Goal: Task Accomplishment & Management: Complete application form

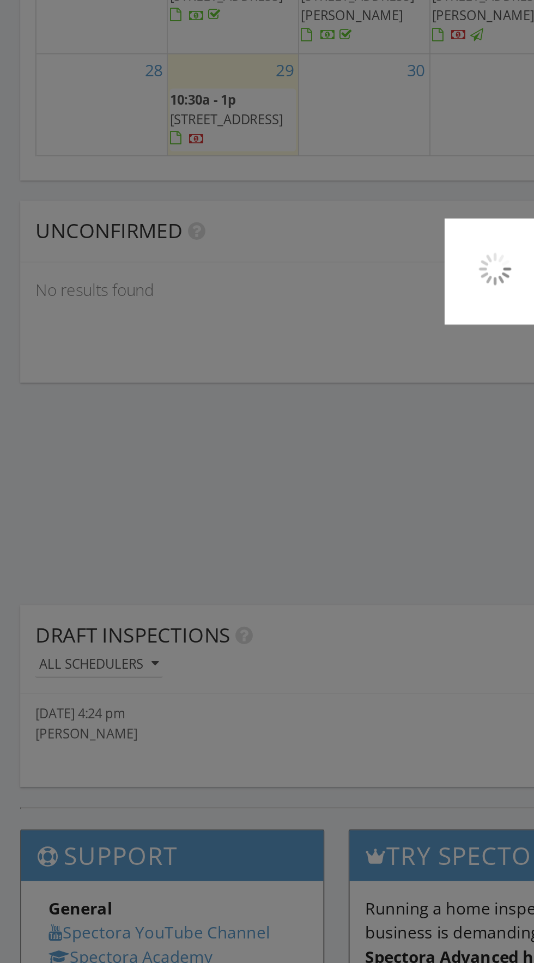
scroll to position [1246, 0]
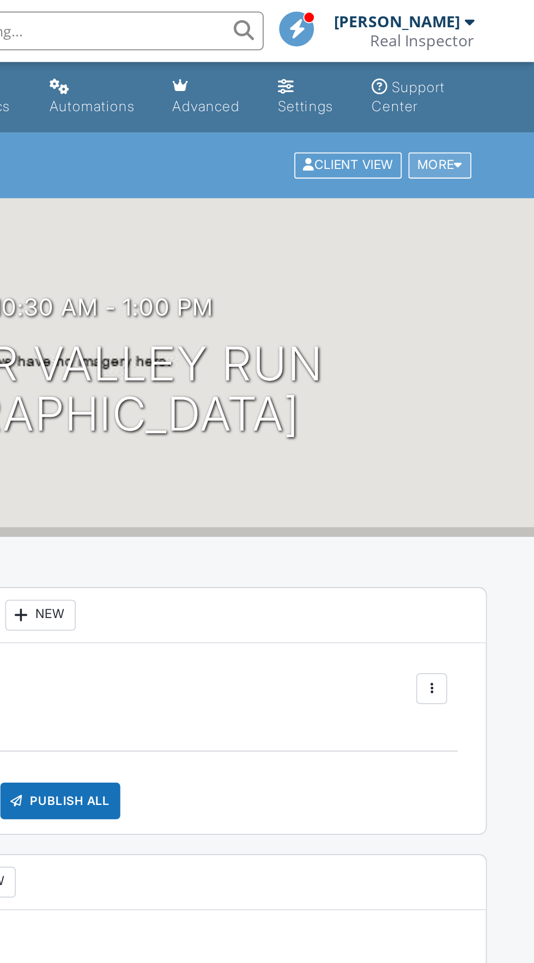
click at [492, 93] on div at bounding box center [491, 93] width 5 height 7
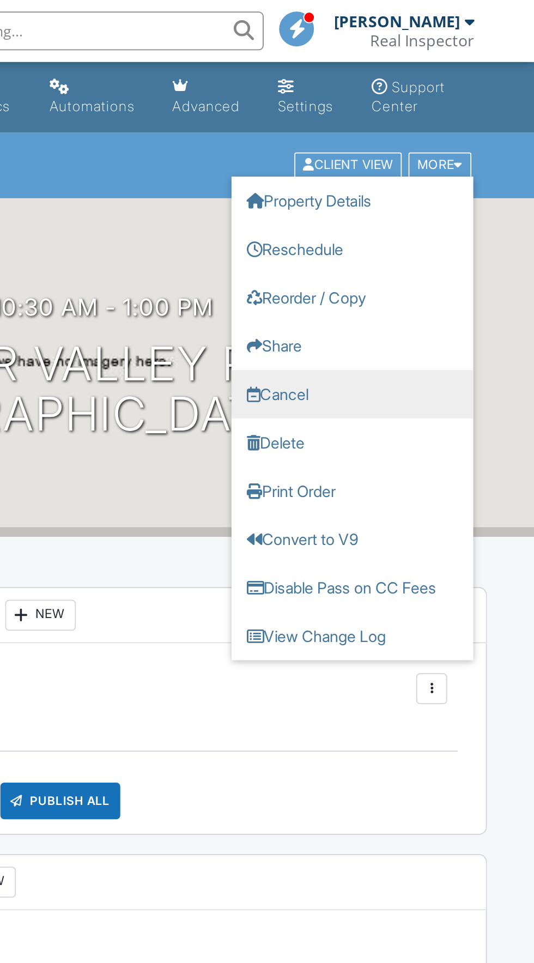
click at [391, 218] on link "Cancel" at bounding box center [432, 222] width 136 height 27
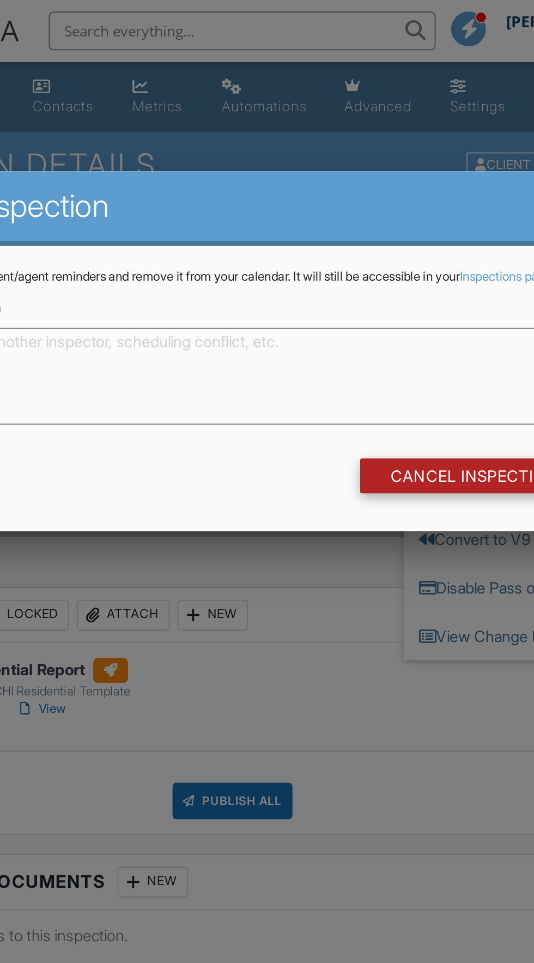
click at [349, 271] on input "Cancel Inspection" at bounding box center [403, 268] width 129 height 20
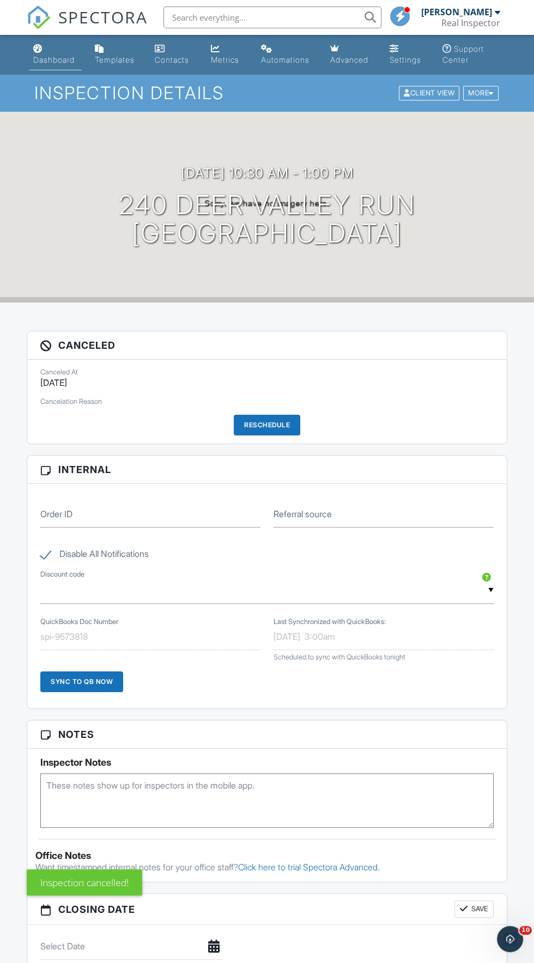
click at [41, 64] on div "Dashboard" at bounding box center [53, 59] width 41 height 9
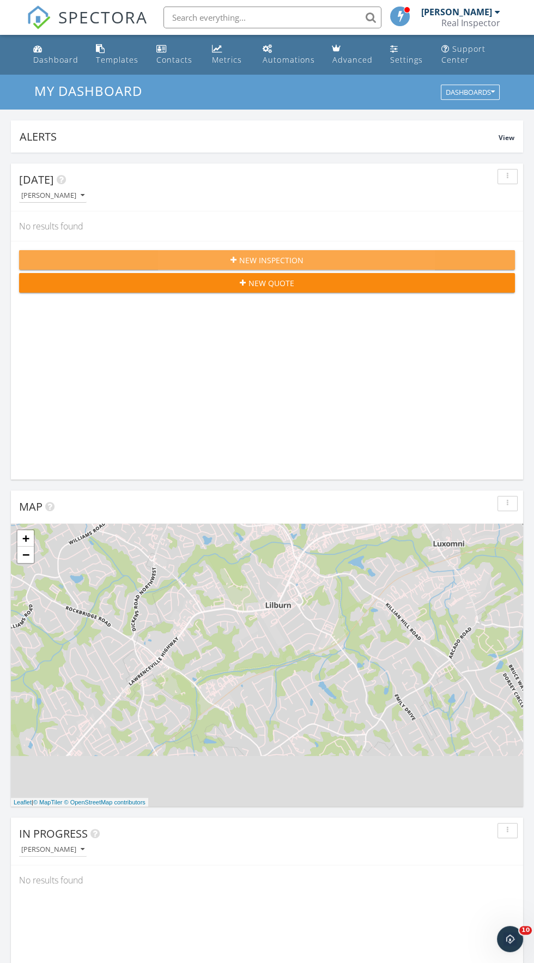
click at [340, 255] on div "New Inspection" at bounding box center [267, 260] width 479 height 11
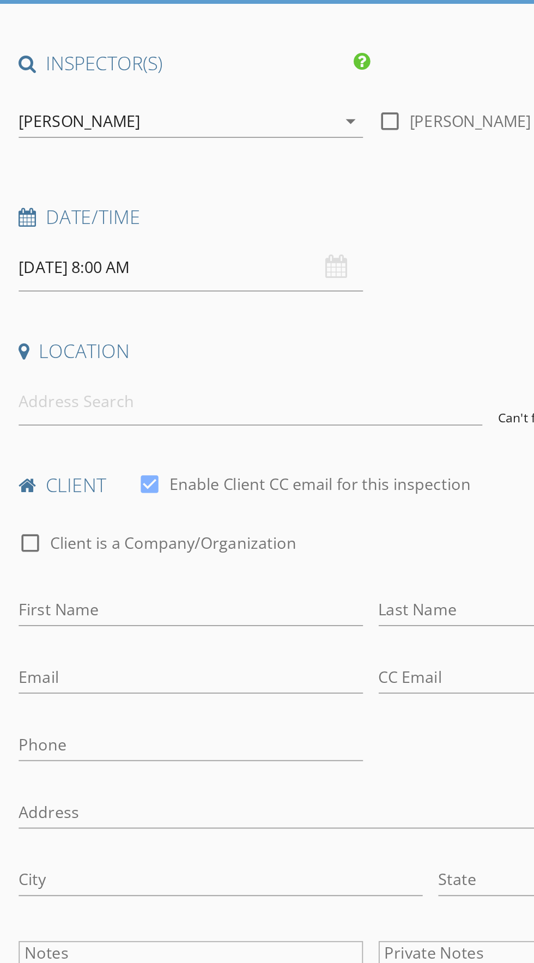
click at [67, 253] on input "[DATE] 8:00 AM" at bounding box center [127, 258] width 192 height 27
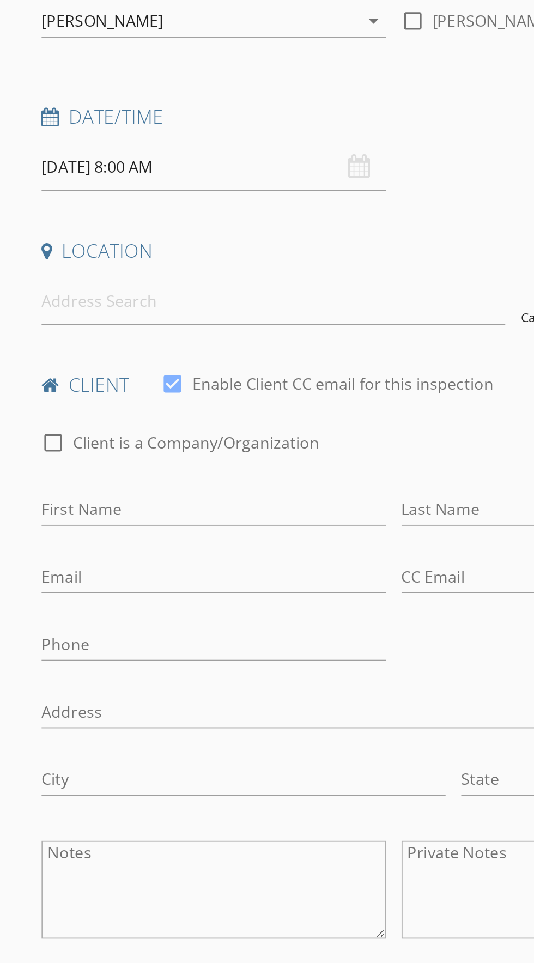
click at [51, 261] on input "[DATE] 8:00 AM" at bounding box center [127, 258] width 192 height 27
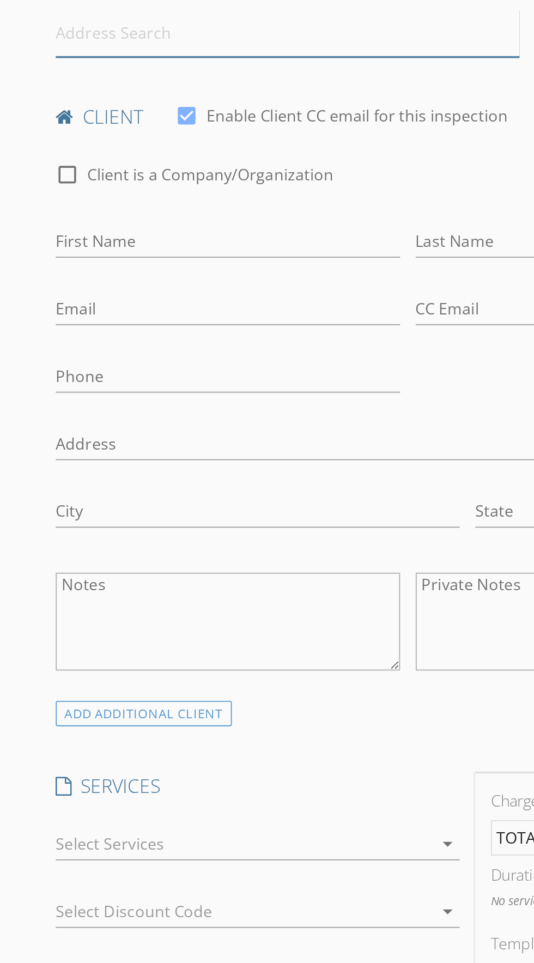
click at [51, 336] on input at bounding box center [160, 333] width 258 height 27
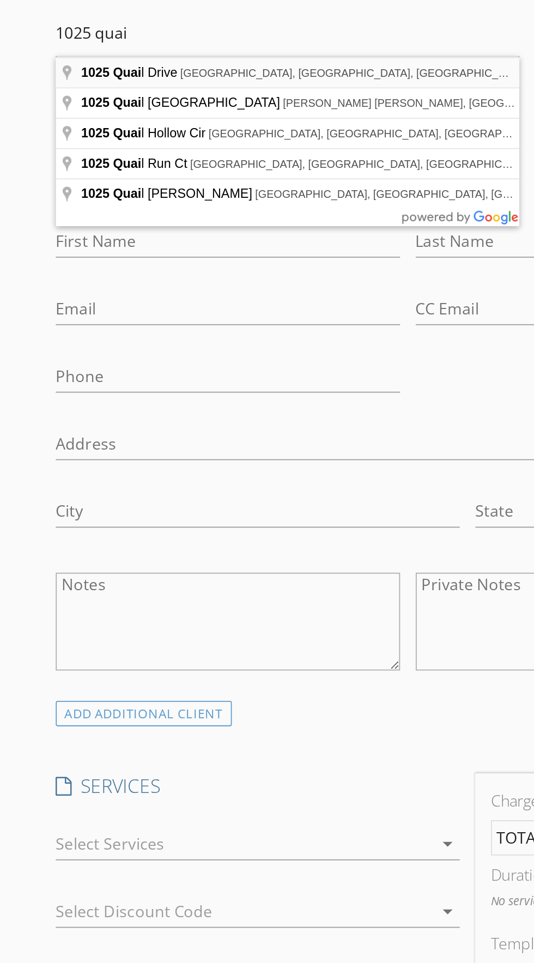
type input "1025 Quail Drive, Stockbridge, GA, USA"
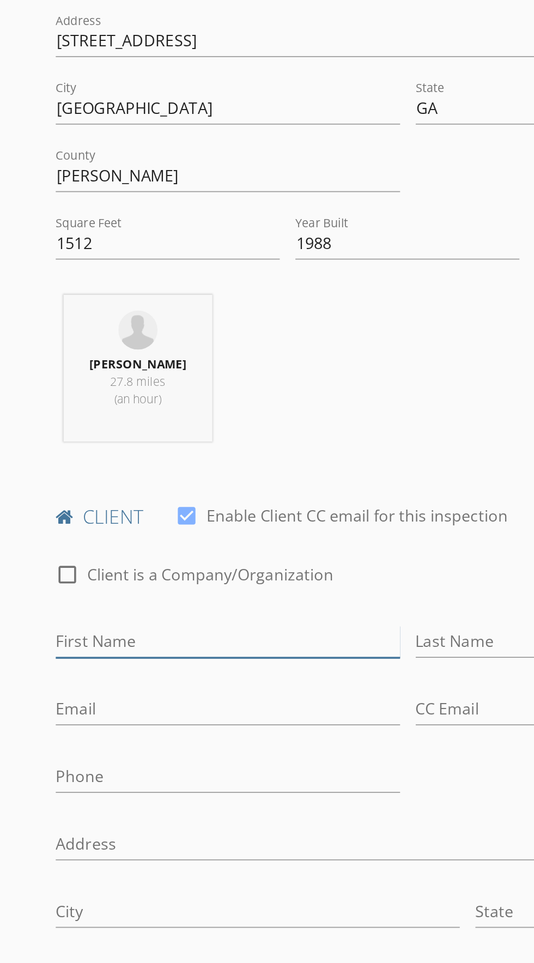
click at [82, 668] on input "First Name" at bounding box center [127, 672] width 192 height 18
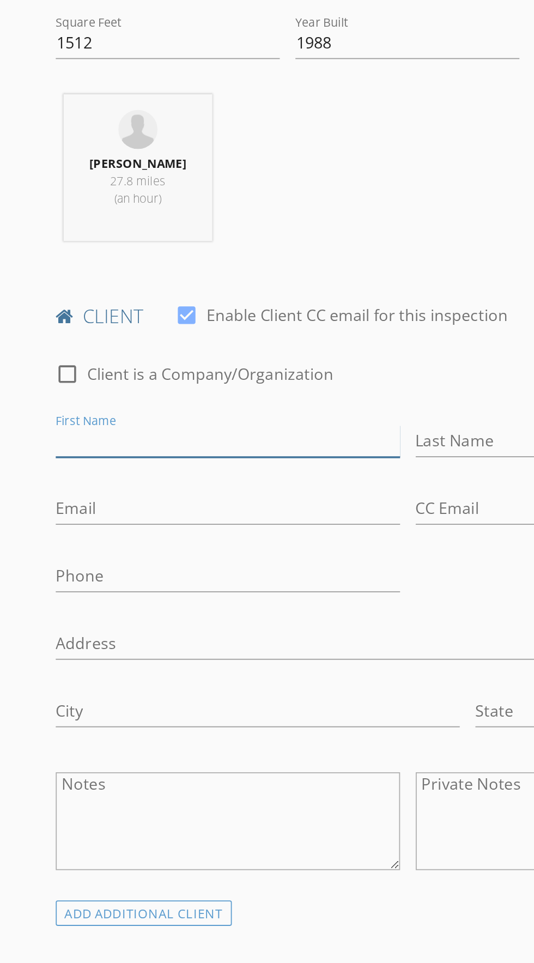
click at [59, 672] on input "First Name" at bounding box center [127, 672] width 192 height 18
type input "Lloyd"
click at [257, 676] on input "Last Name" at bounding box center [328, 672] width 192 height 18
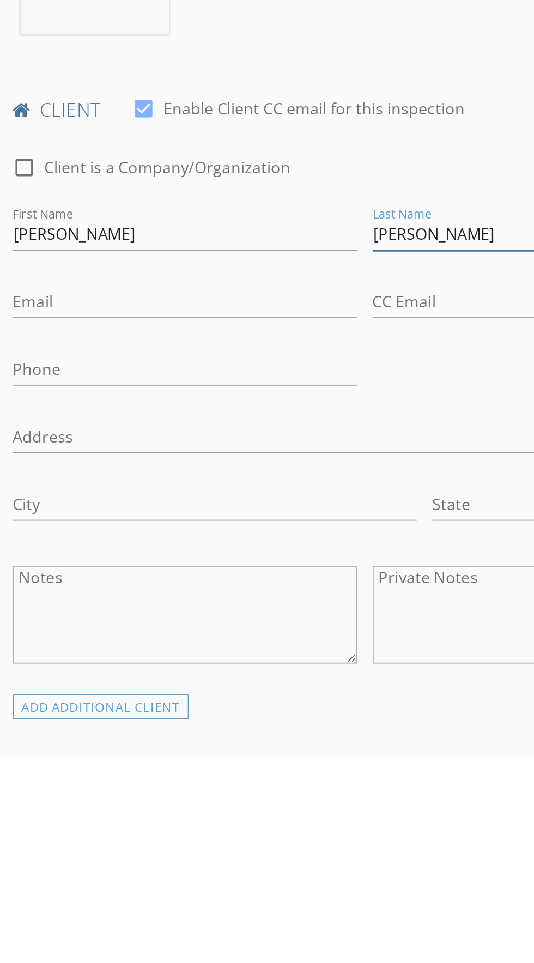
type input "Johnson"
click at [102, 711] on input "Email" at bounding box center [127, 710] width 192 height 18
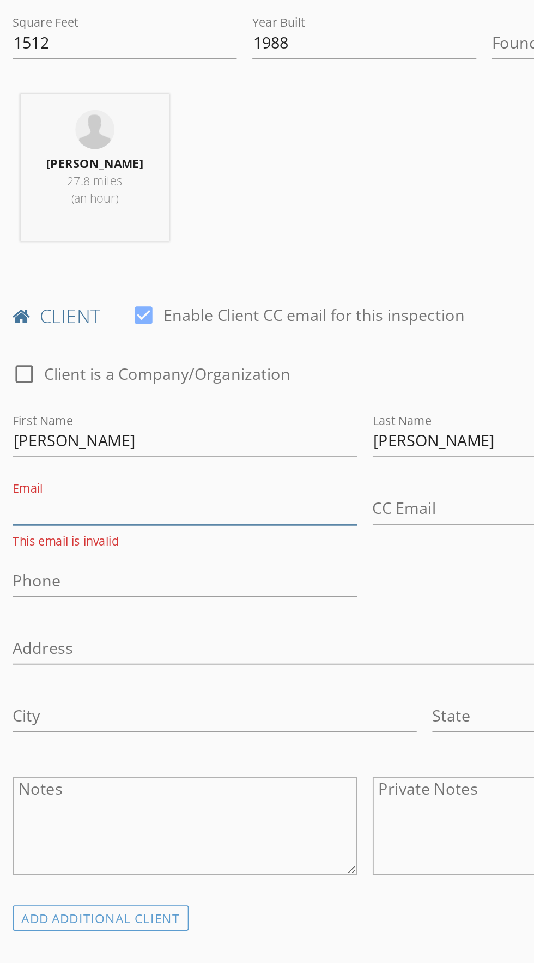
paste input "lloyd.jay@hotmail.com"
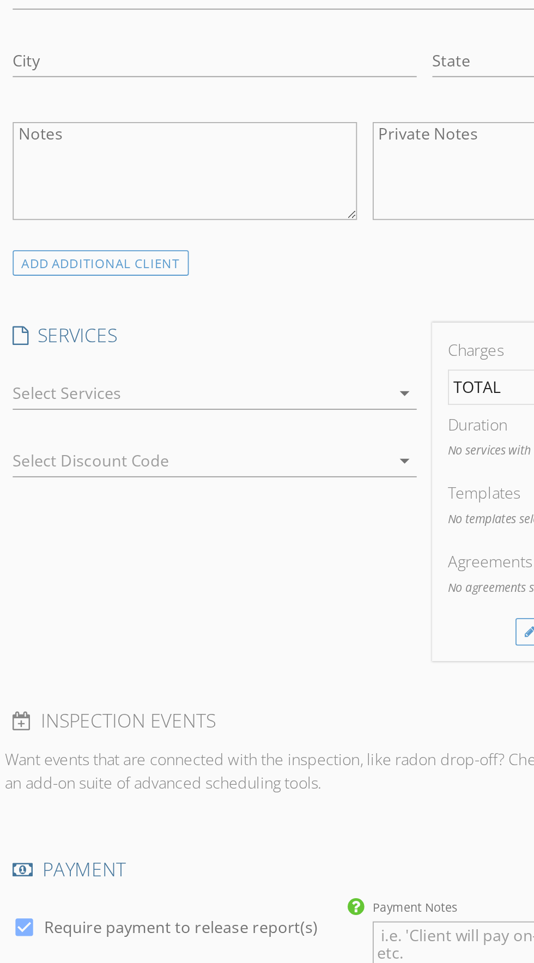
scroll to position [364, 0]
type input "lloyd.jay@hotmail.com"
click at [95, 650] on div at bounding box center [136, 644] width 210 height 17
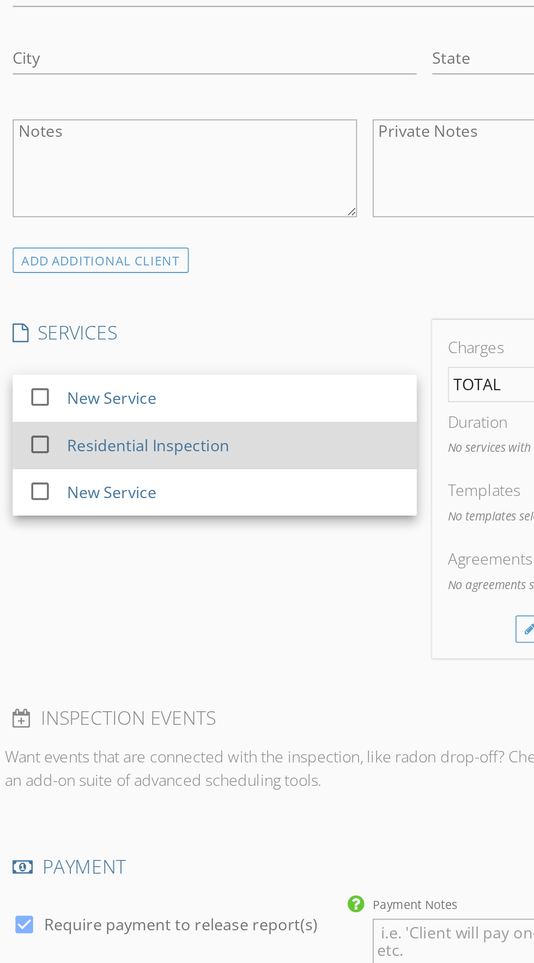
click at [114, 674] on div "Residential Inspection" at bounding box center [107, 674] width 90 height 13
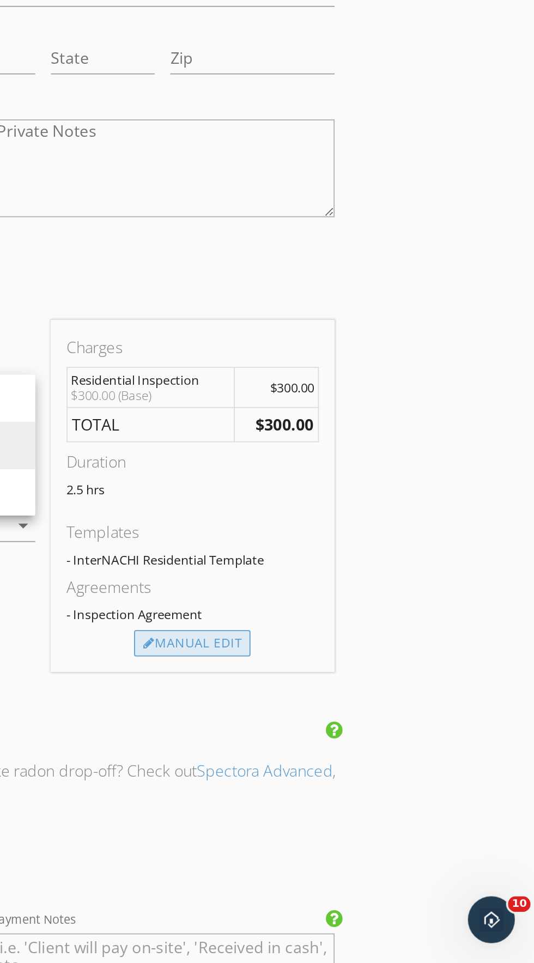
click at [344, 779] on div "Manual Edit" at bounding box center [343, 785] width 65 height 15
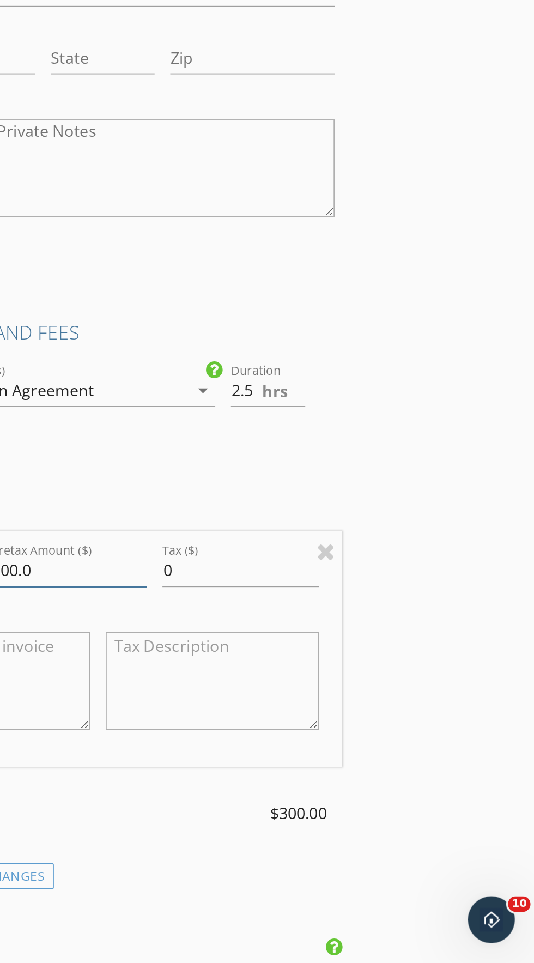
click at [283, 747] on input "300.0" at bounding box center [275, 745] width 87 height 18
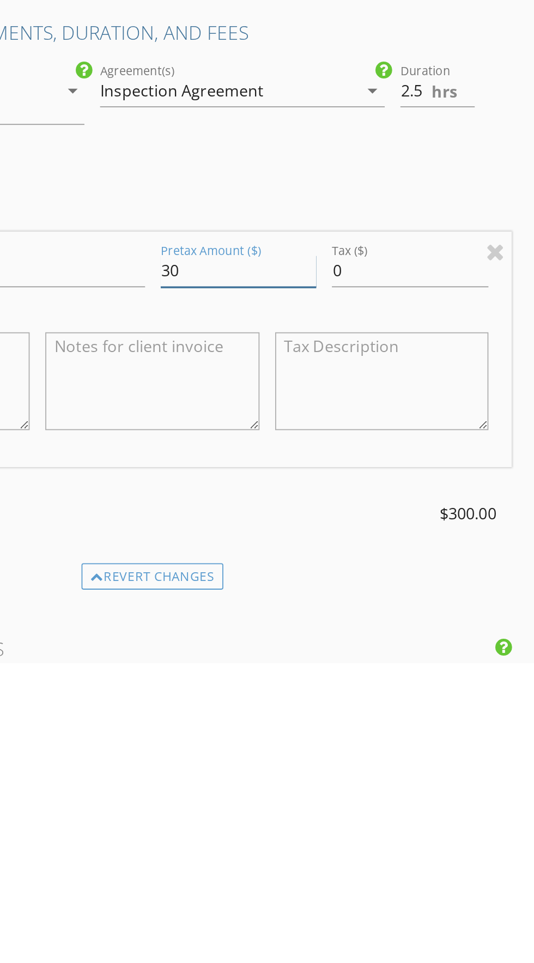
type input "3"
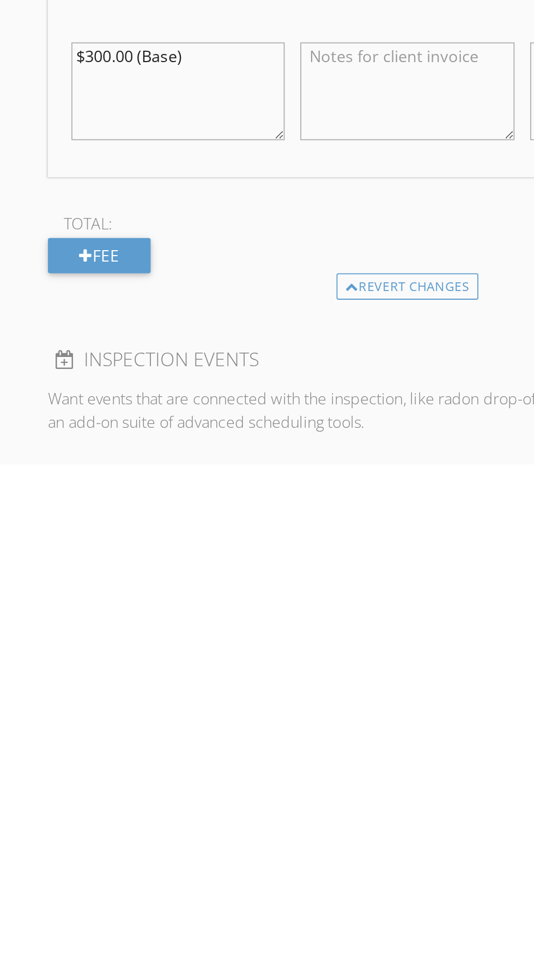
type input "375.0"
click at [118, 746] on textarea "$300.00 (Base)" at bounding box center [99, 755] width 119 height 55
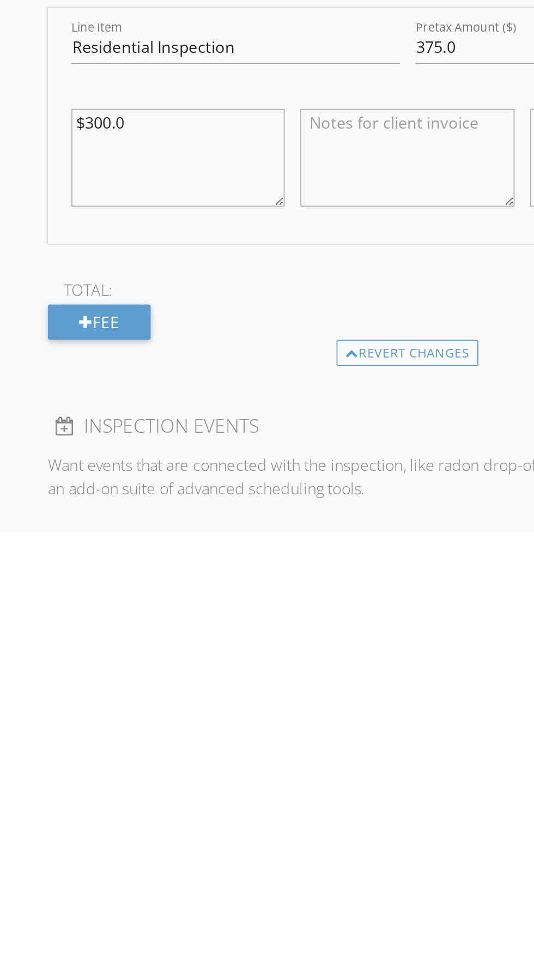
type textarea "$300."
click at [122, 879] on div "INSPECTOR(S) check_box Jarian Jones PRIMARY Jarian Jones arrow_drop_down check_…" at bounding box center [227, 663] width 401 height 1880
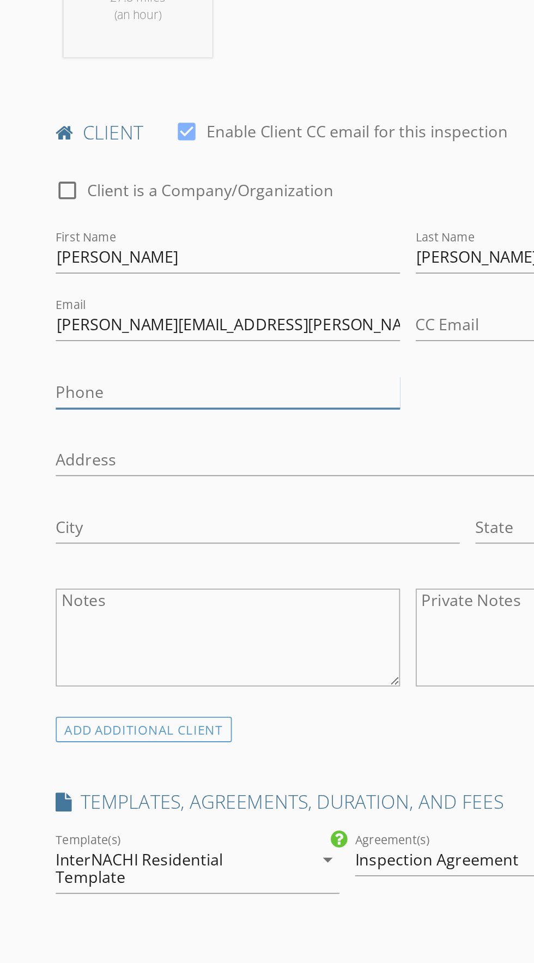
click at [105, 325] on input "Phone" at bounding box center [127, 333] width 192 height 18
click at [102, 326] on input "Phone" at bounding box center [127, 333] width 192 height 18
click at [105, 336] on input "404-519" at bounding box center [127, 333] width 192 height 18
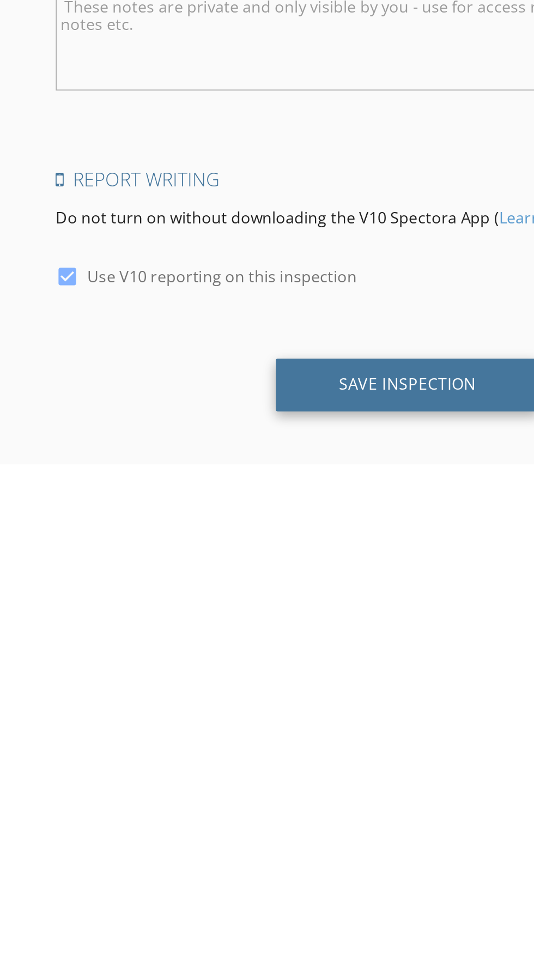
type input "404-519-8380"
click at [172, 917] on div "Save Inspection" at bounding box center [227, 918] width 147 height 29
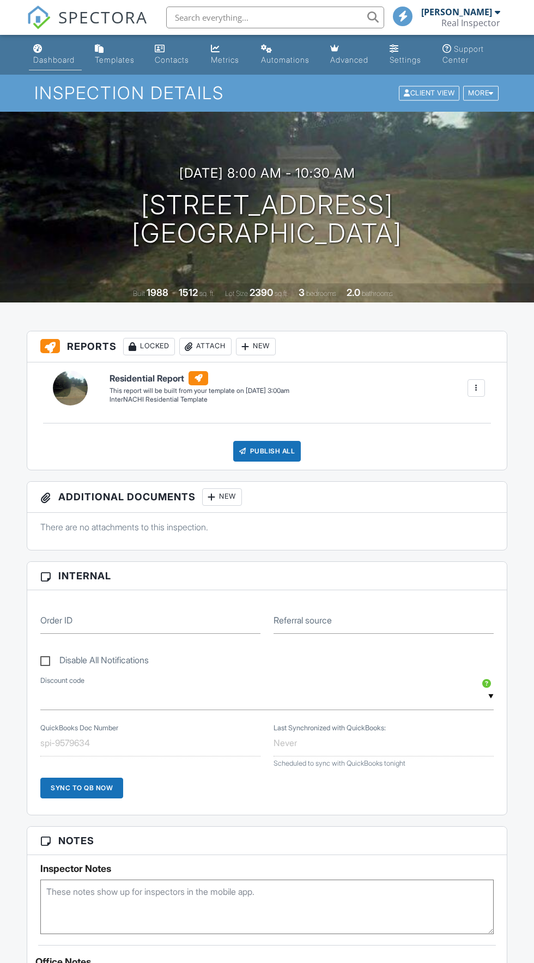
click at [38, 49] on div "Dashboard" at bounding box center [37, 48] width 9 height 9
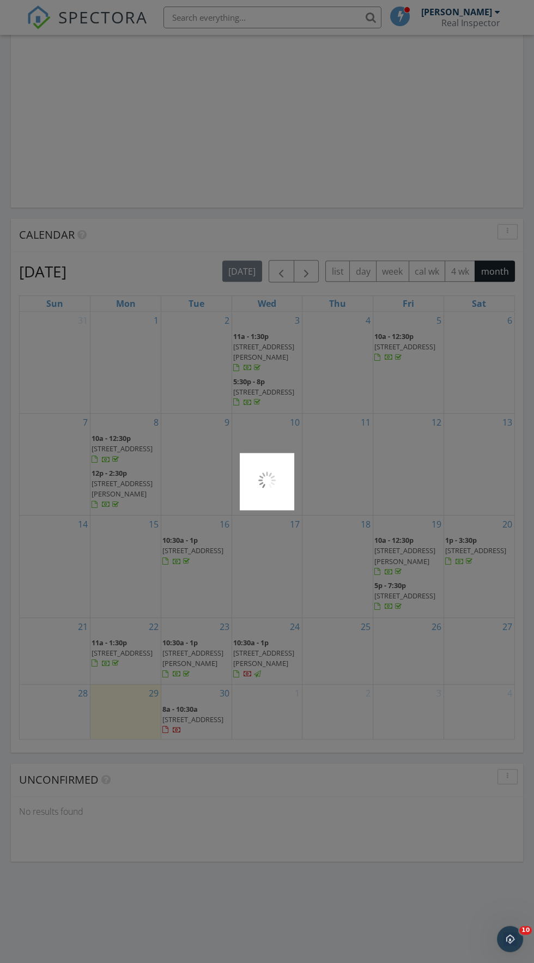
scroll to position [933, 0]
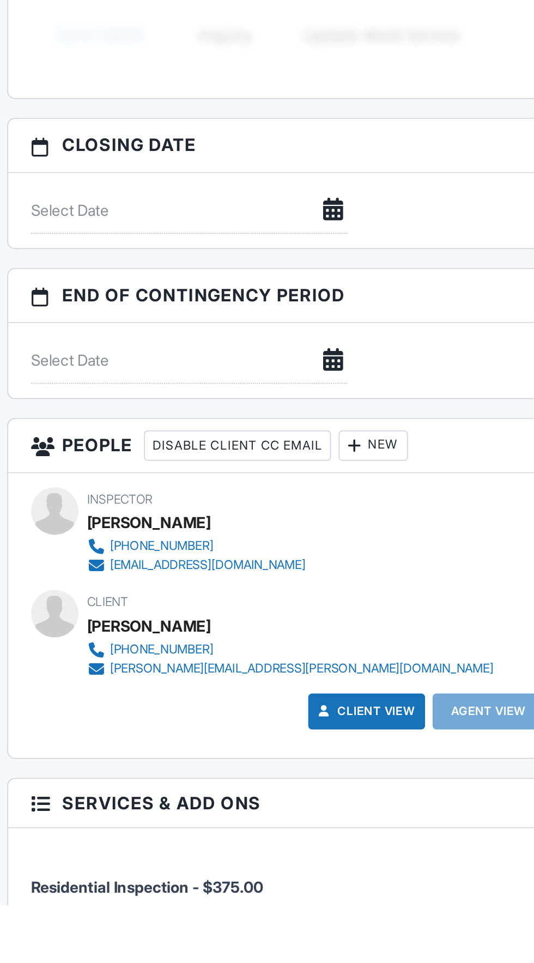
scroll to position [636, 0]
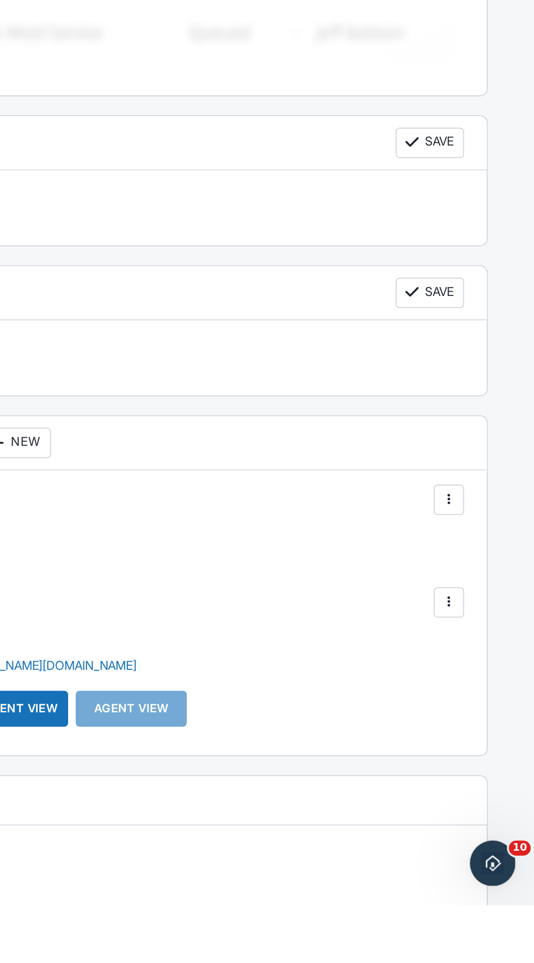
click at [480, 785] on div at bounding box center [485, 789] width 11 height 11
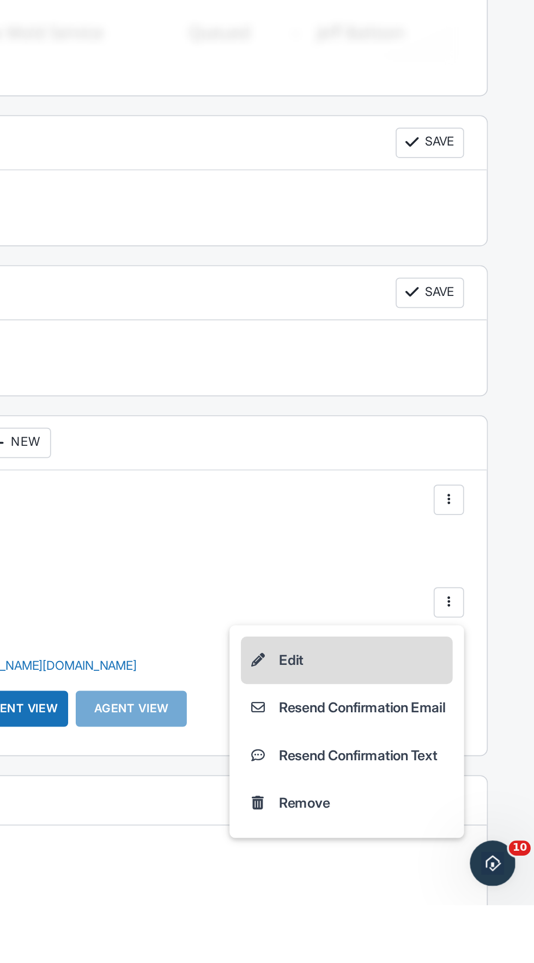
click at [406, 818] on li "Edit" at bounding box center [427, 822] width 122 height 27
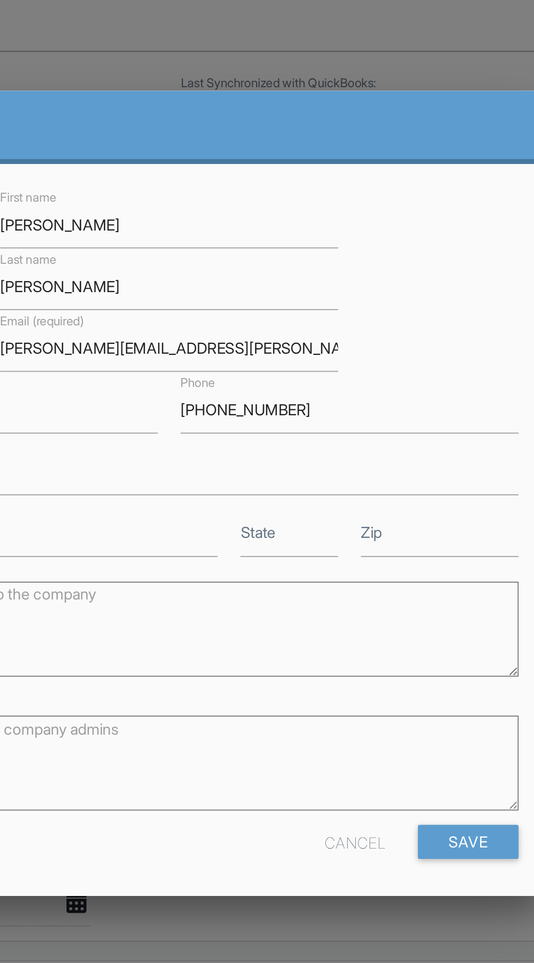
click at [373, 525] on div "Cancel" at bounding box center [373, 528] width 35 height 20
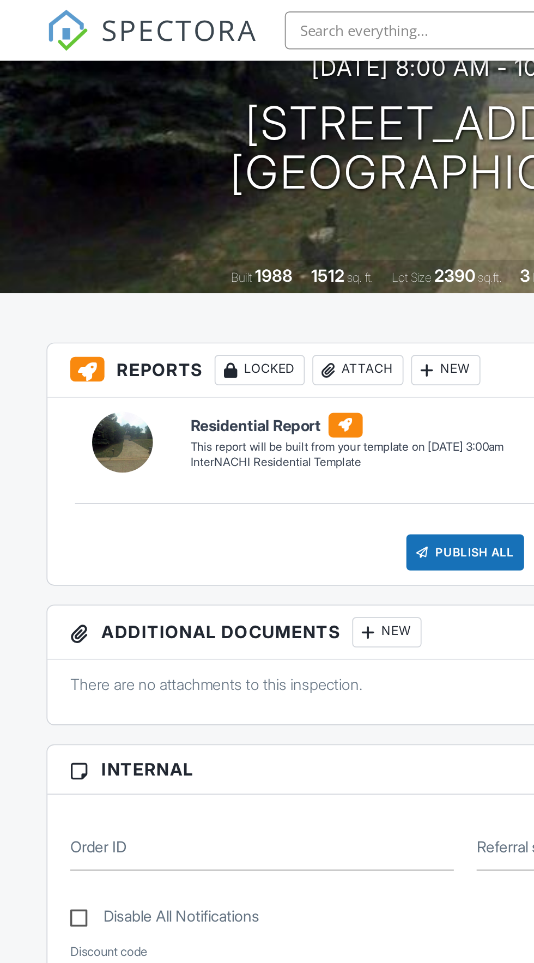
scroll to position [0, 0]
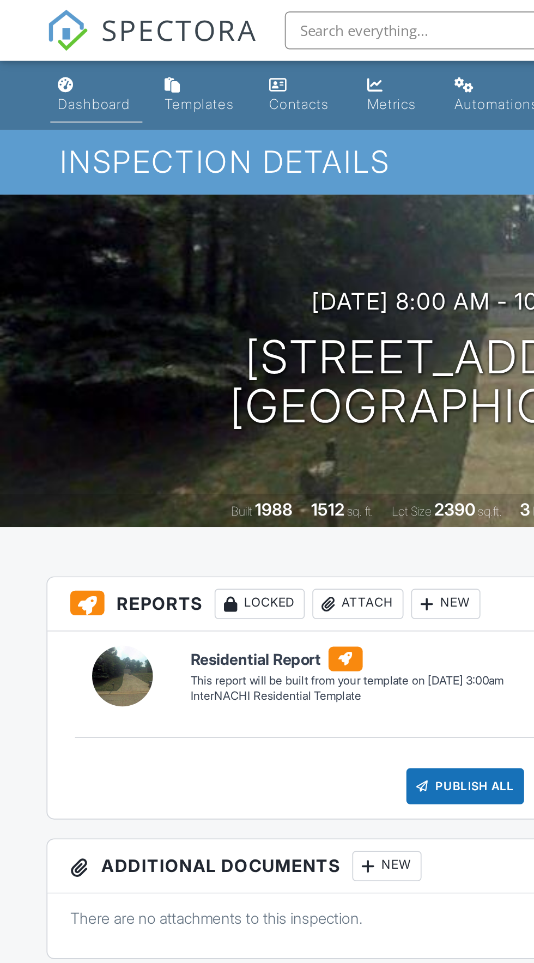
click at [50, 56] on div "Dashboard" at bounding box center [53, 59] width 41 height 9
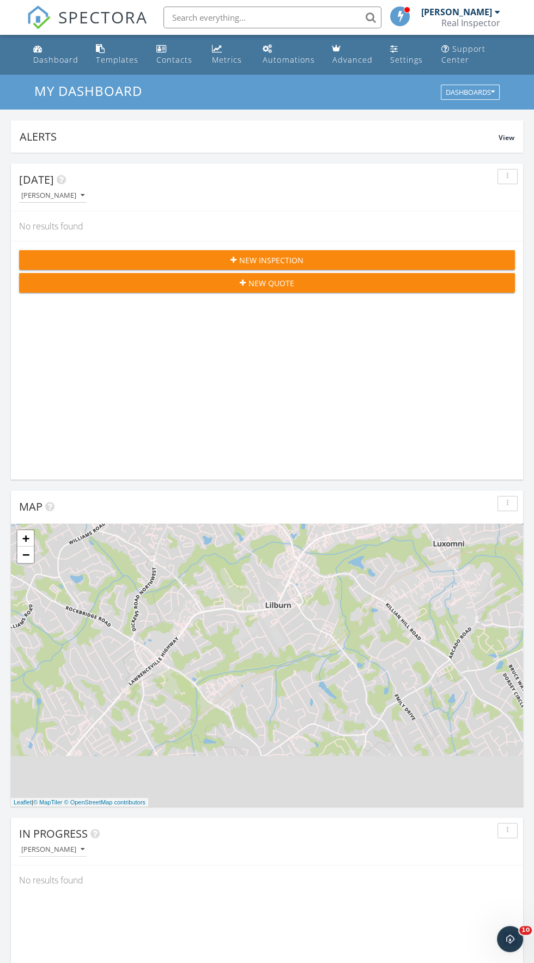
click at [137, 255] on div "New Inspection" at bounding box center [267, 260] width 479 height 11
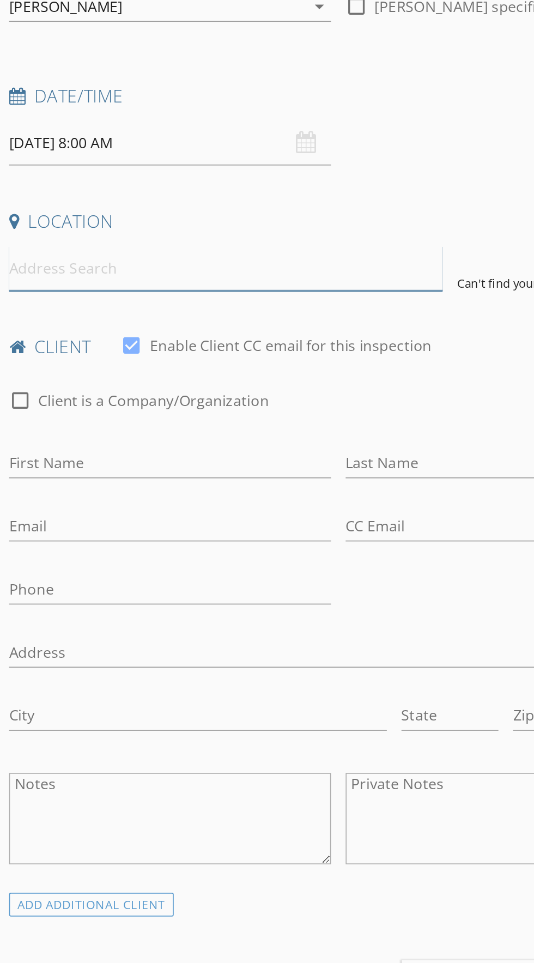
click at [92, 331] on input at bounding box center [160, 333] width 258 height 27
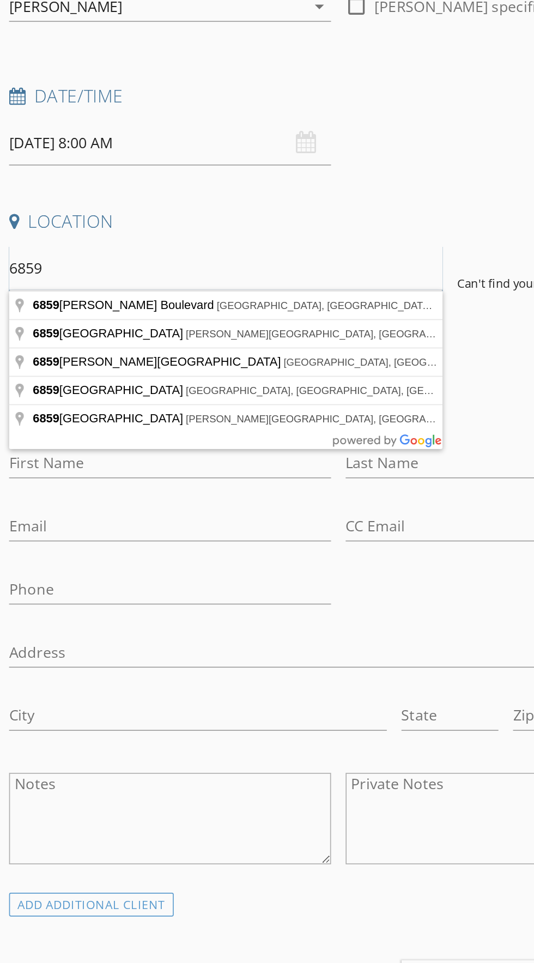
click at [155, 327] on input "6859" at bounding box center [160, 333] width 258 height 27
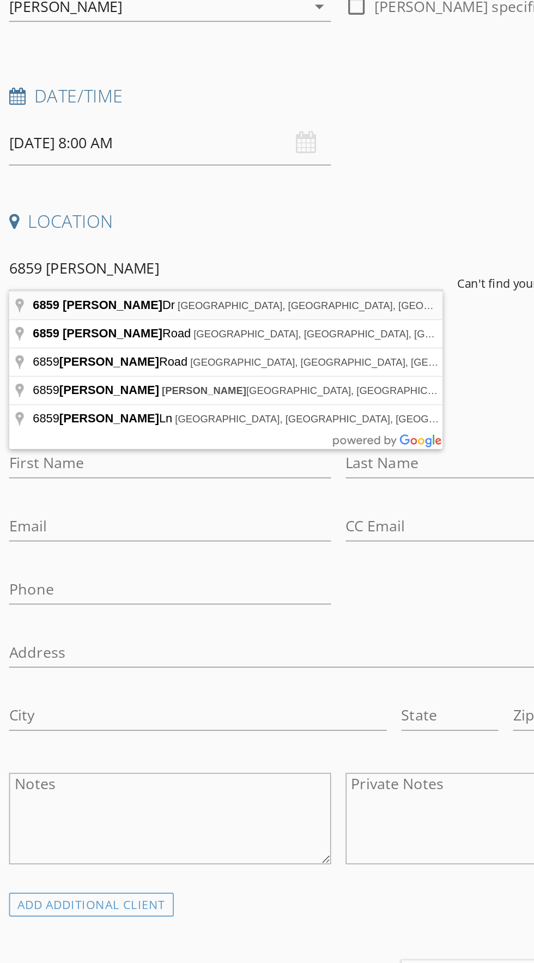
type input "[STREET_ADDRESS][PERSON_NAME]"
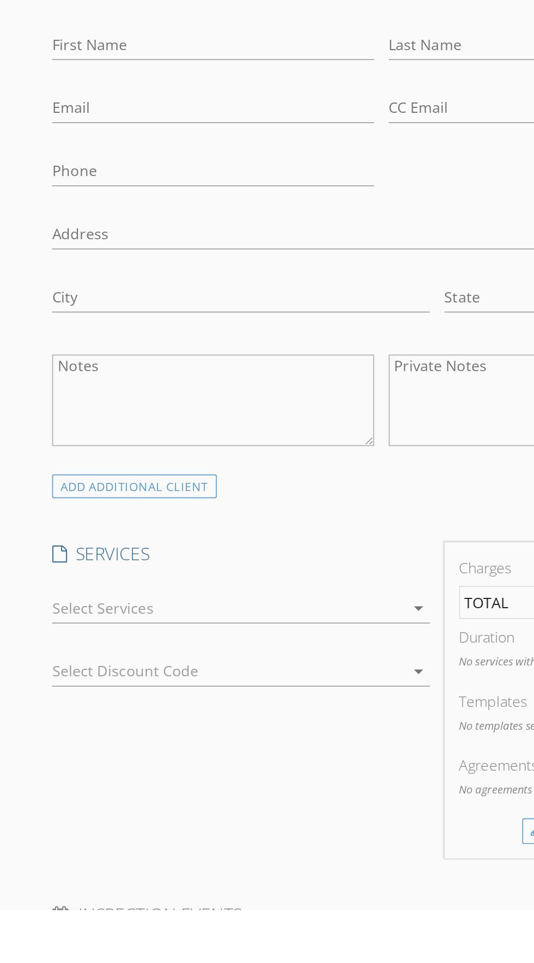
scroll to position [228, 0]
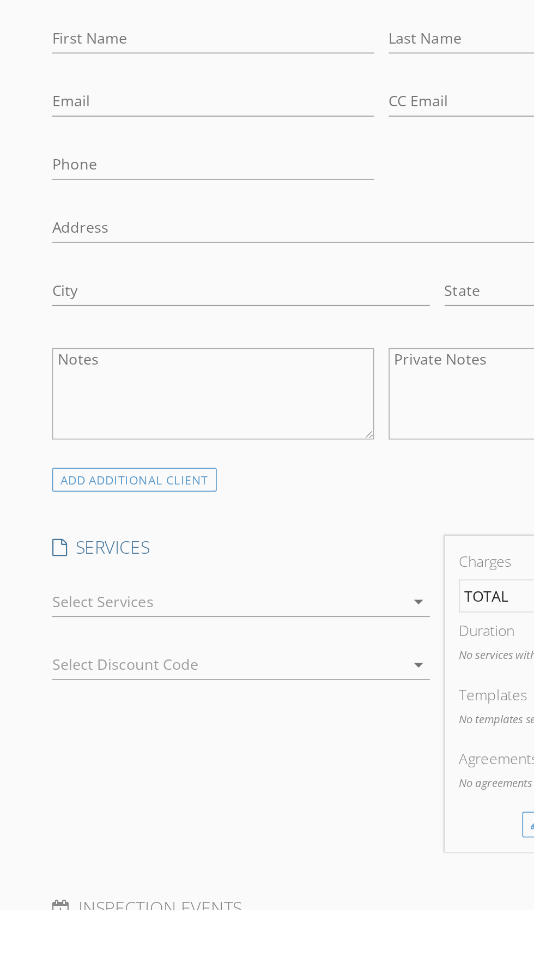
click at [162, 772] on div at bounding box center [136, 779] width 210 height 17
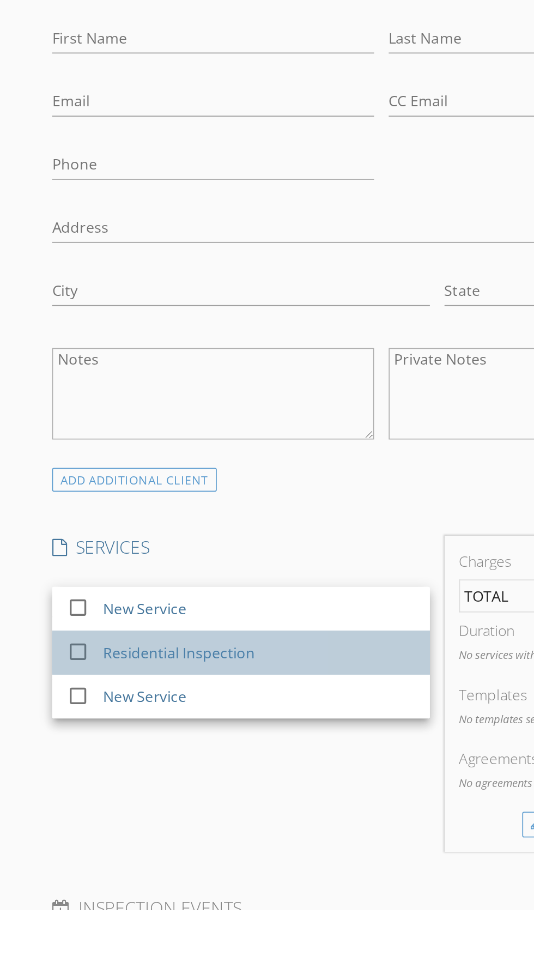
click at [148, 812] on div "Residential Inspection" at bounding box center [107, 809] width 90 height 13
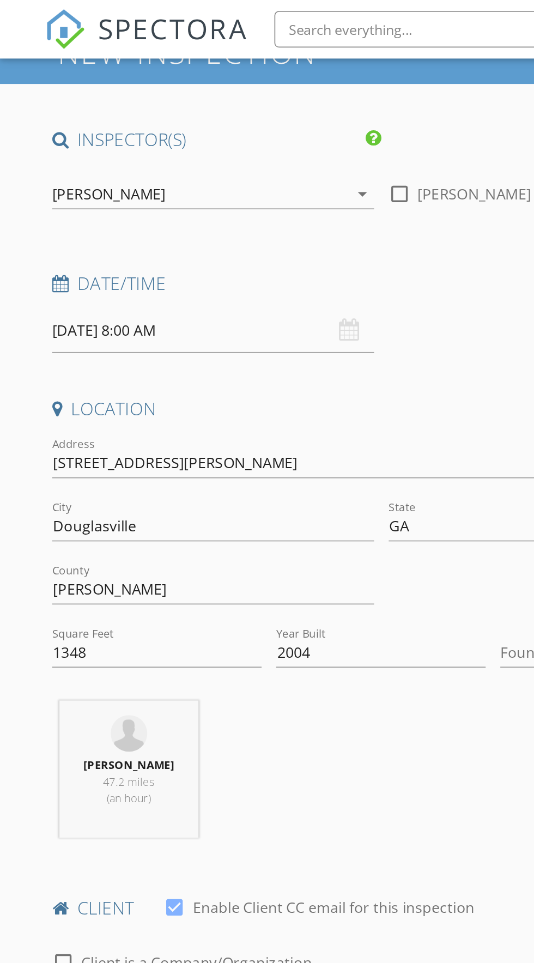
scroll to position [56, 0]
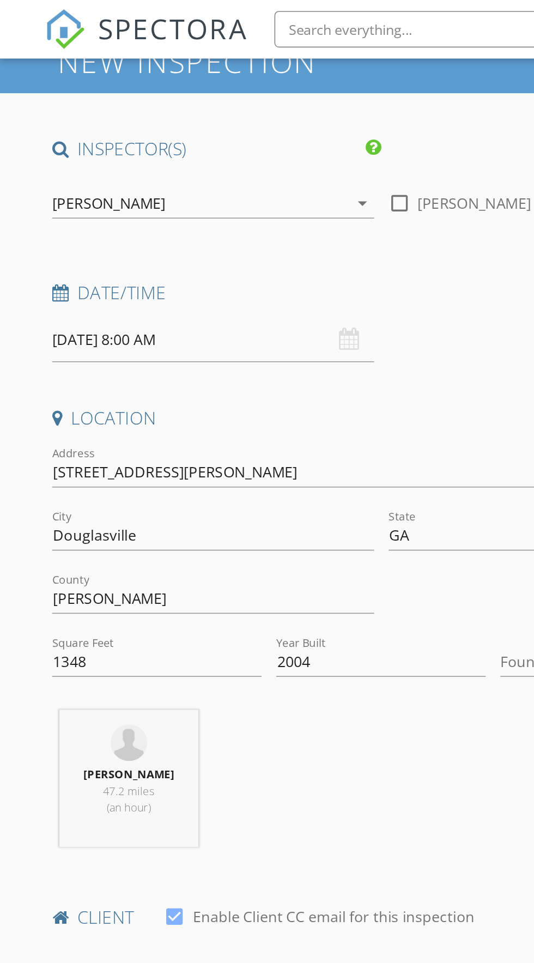
click at [67, 205] on body "SPECTORA [PERSON_NAME] Real Inspector Role: Inspector Change Role Dashboard New…" at bounding box center [267, 937] width 534 height 1987
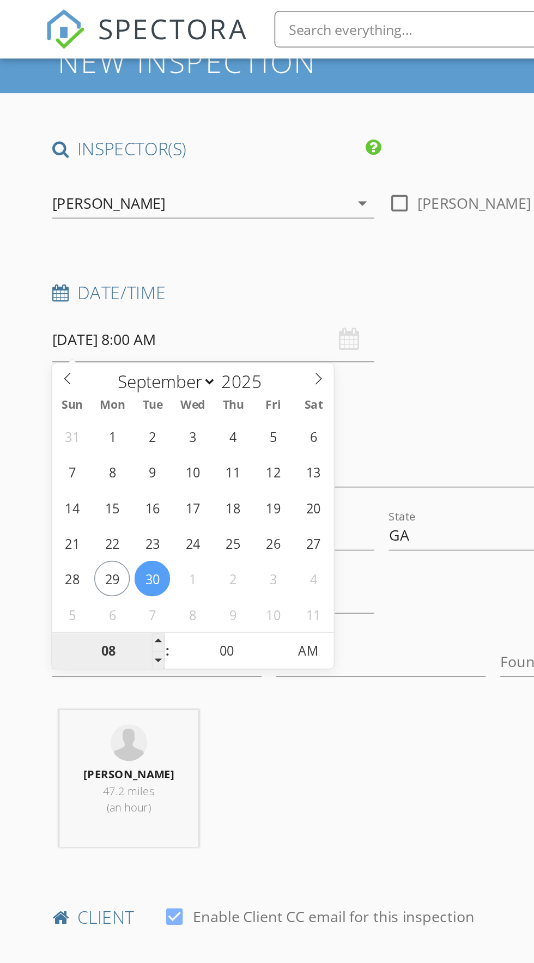
click at [60, 388] on input "08" at bounding box center [64, 389] width 67 height 22
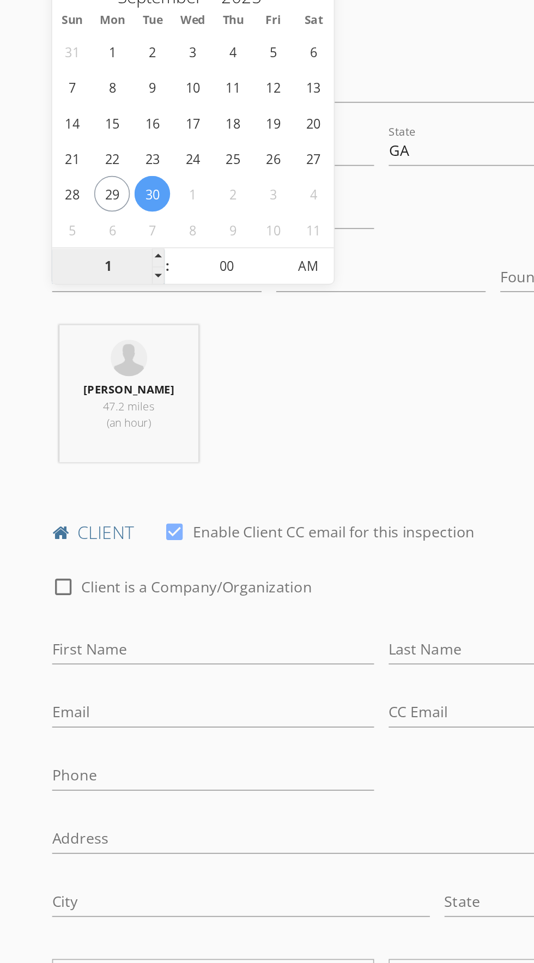
type input "10"
select select "9"
type input "[DATE] 10:00 AM"
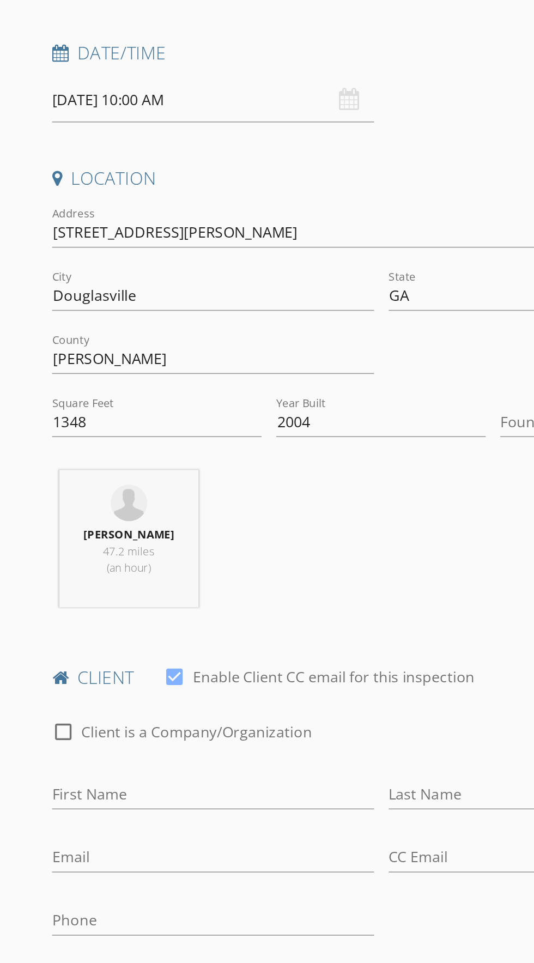
scroll to position [0, 0]
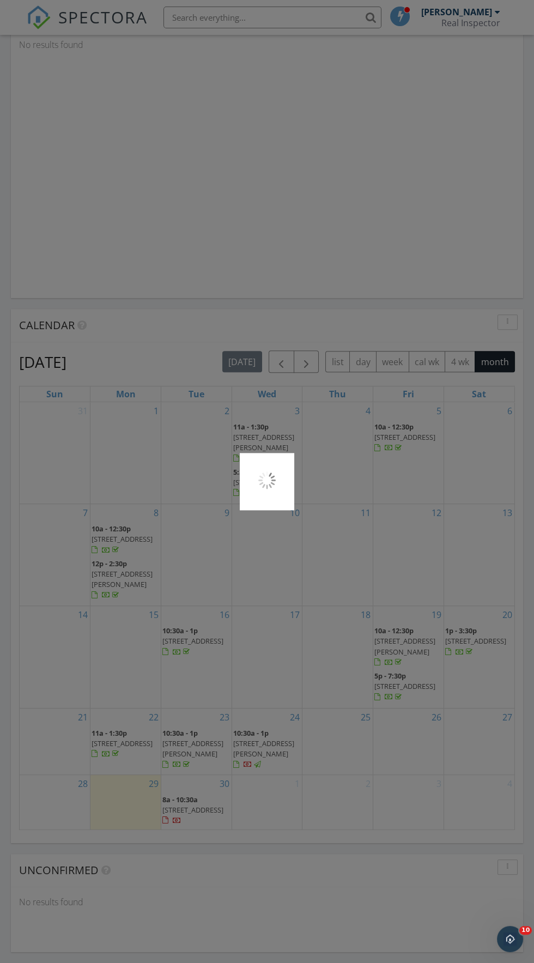
scroll to position [852, 0]
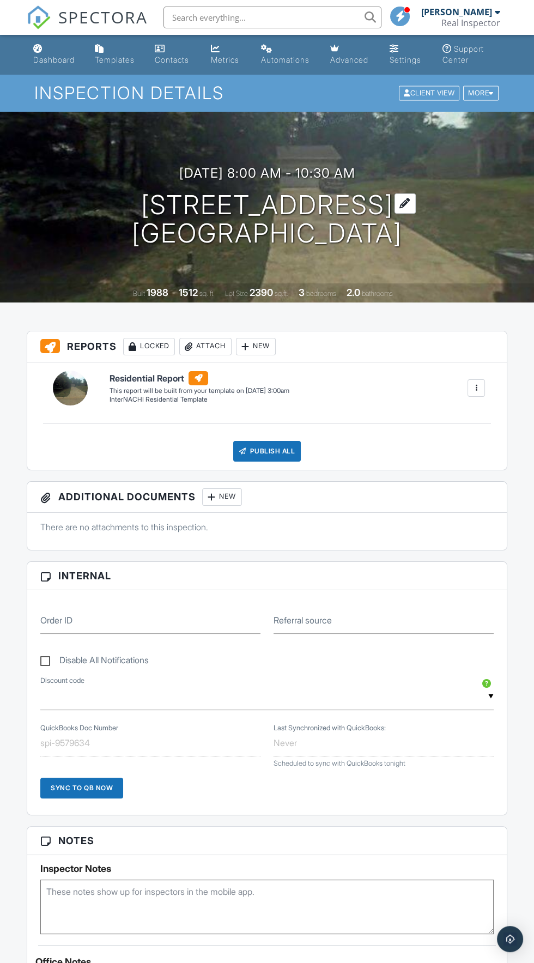
click at [223, 209] on h1 "[STREET_ADDRESS] [GEOGRAPHIC_DATA], GA 30281" at bounding box center [267, 220] width 270 height 58
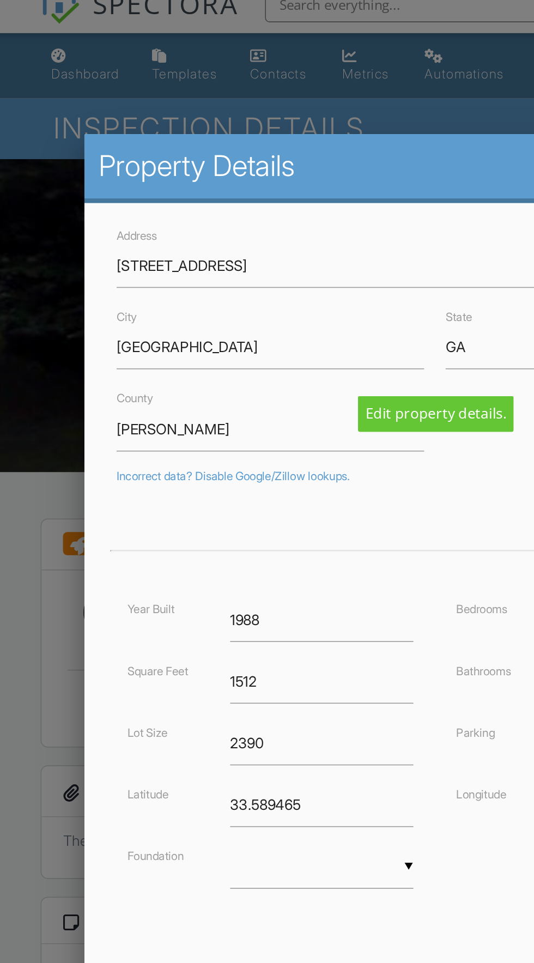
click at [38, 69] on div at bounding box center [267, 547] width 534 height 1204
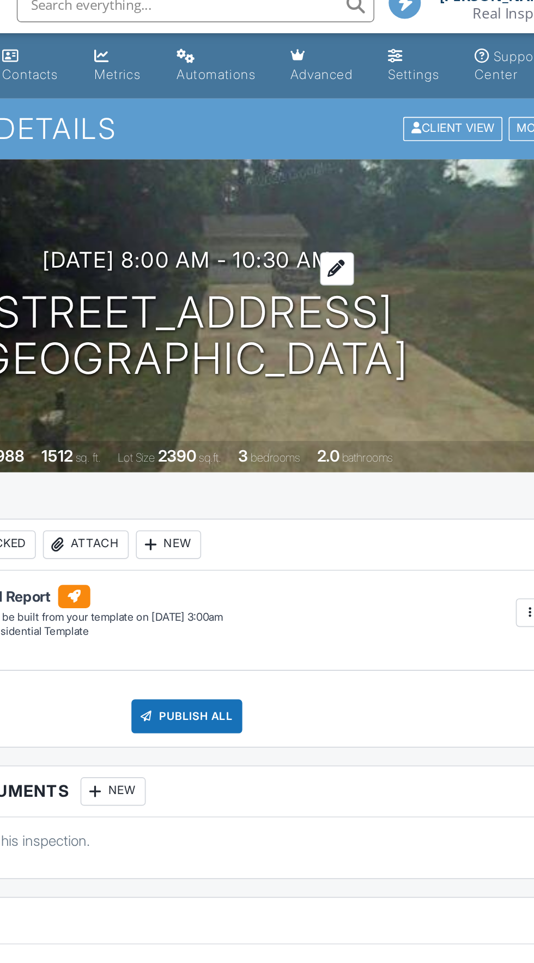
click at [344, 170] on h3 "[DATE] 8:00 am - 10:30 am" at bounding box center [267, 173] width 176 height 15
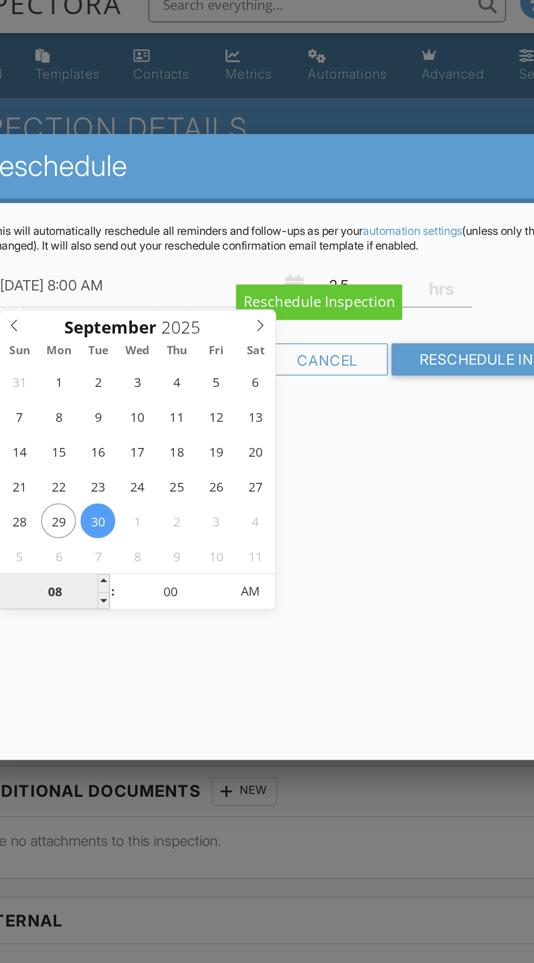
click at [100, 375] on input "08" at bounding box center [106, 376] width 67 height 22
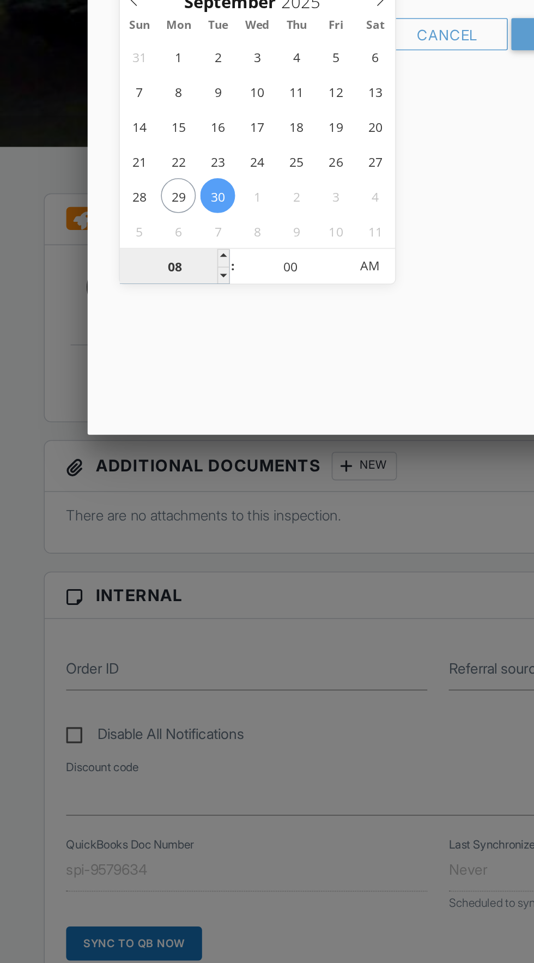
type input "01"
type input "[DATE] 1:00 AM"
type input "10"
type input "[DATE] 10:00 AM"
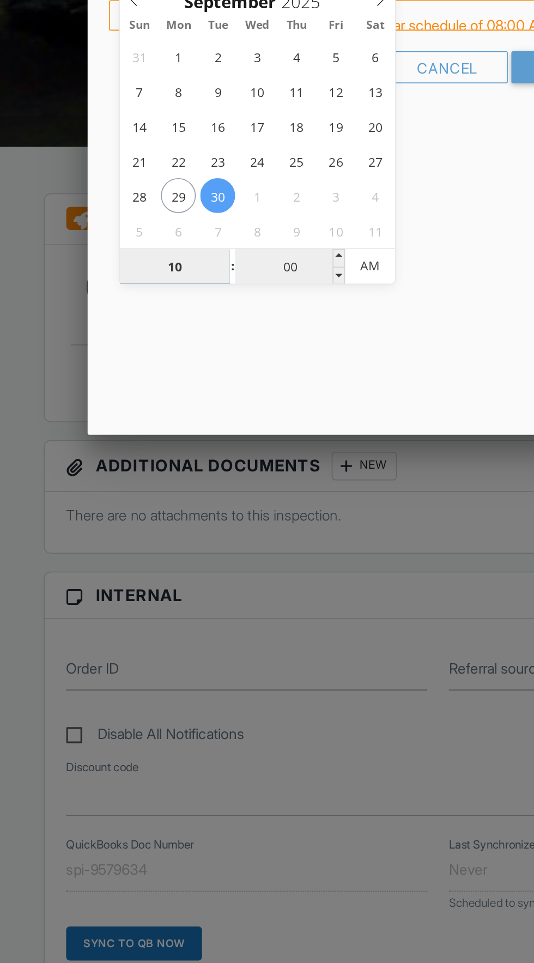
type input "10"
click at [167, 370] on input "00" at bounding box center [176, 376] width 67 height 22
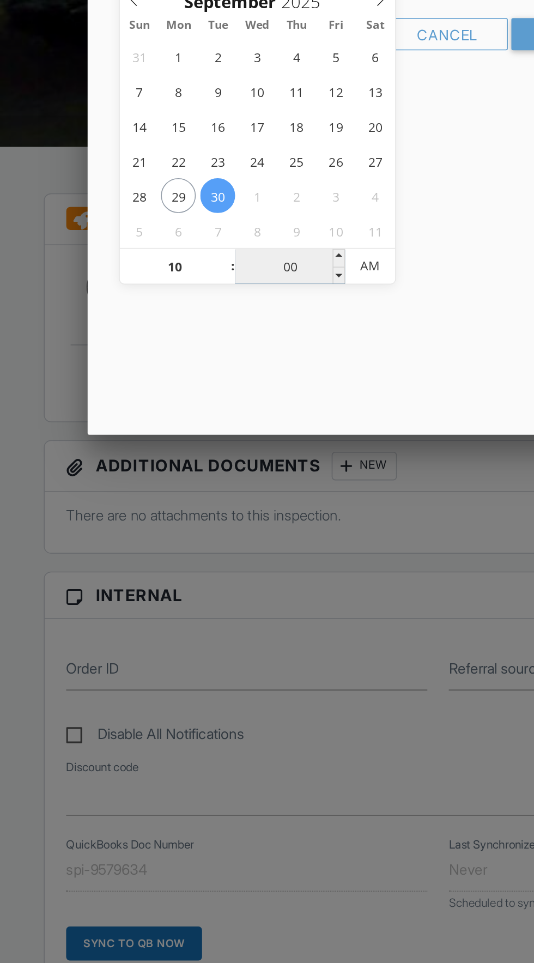
type input "03"
type input "[DATE] 10:03 AM"
type input "30"
type input "[DATE] 10:30 AM"
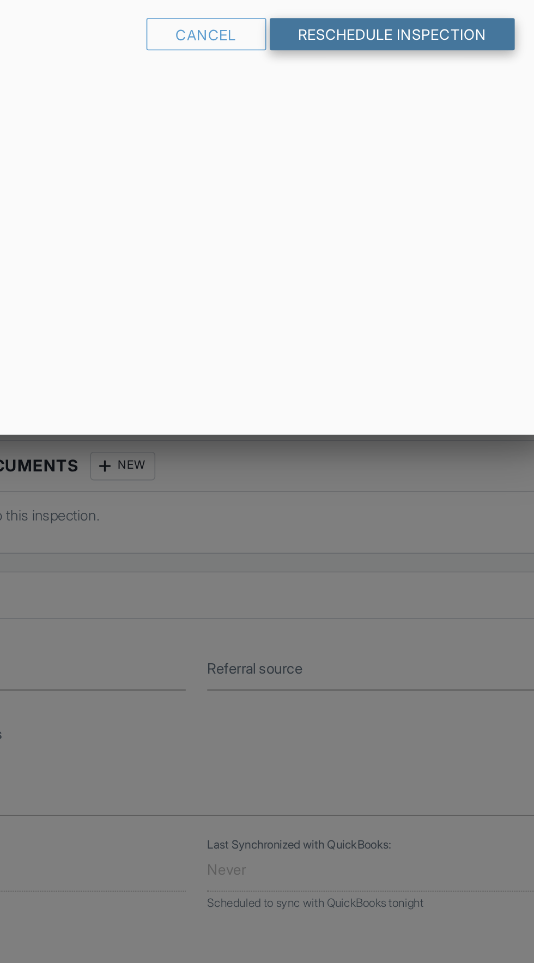
click at [352, 235] on input "Reschedule Inspection" at bounding box center [387, 234] width 150 height 20
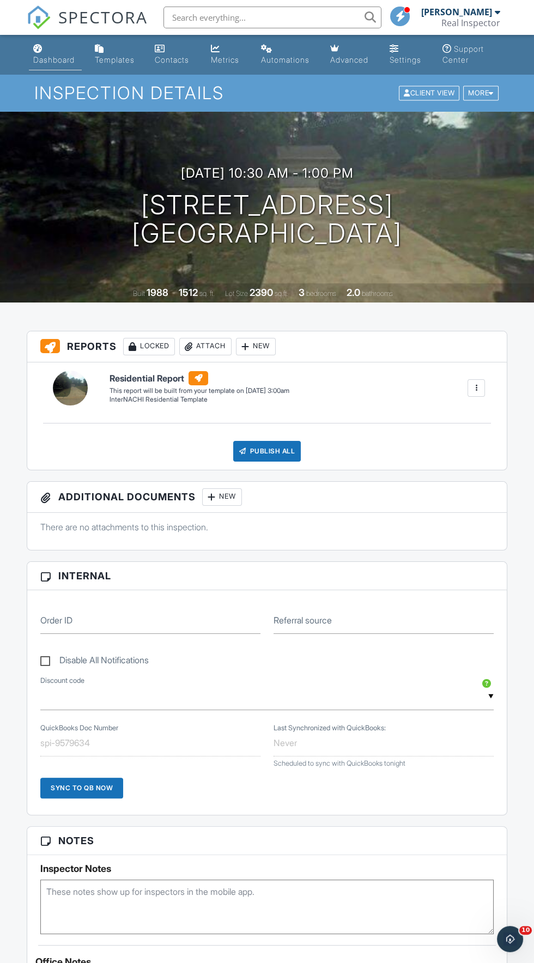
click at [38, 49] on div "Dashboard" at bounding box center [37, 48] width 9 height 9
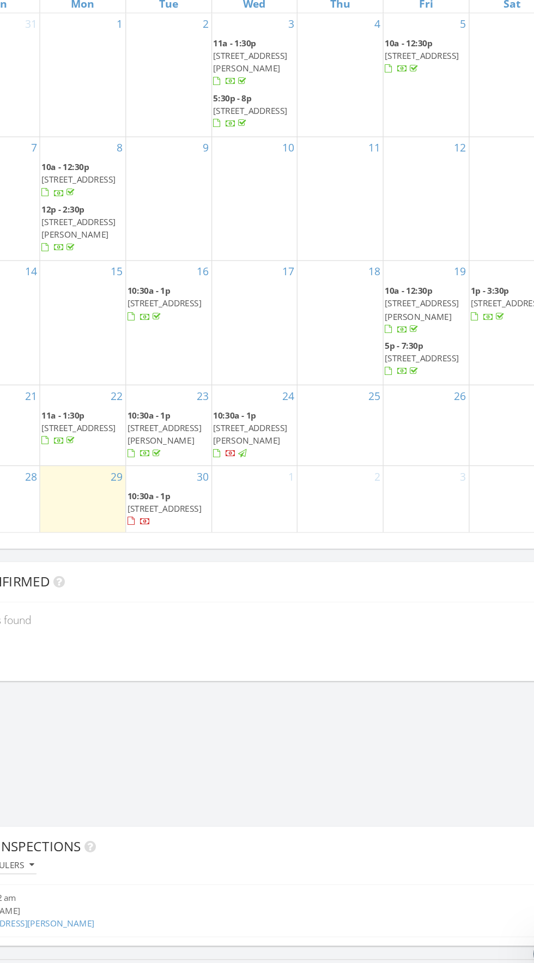
scroll to position [1073, 0]
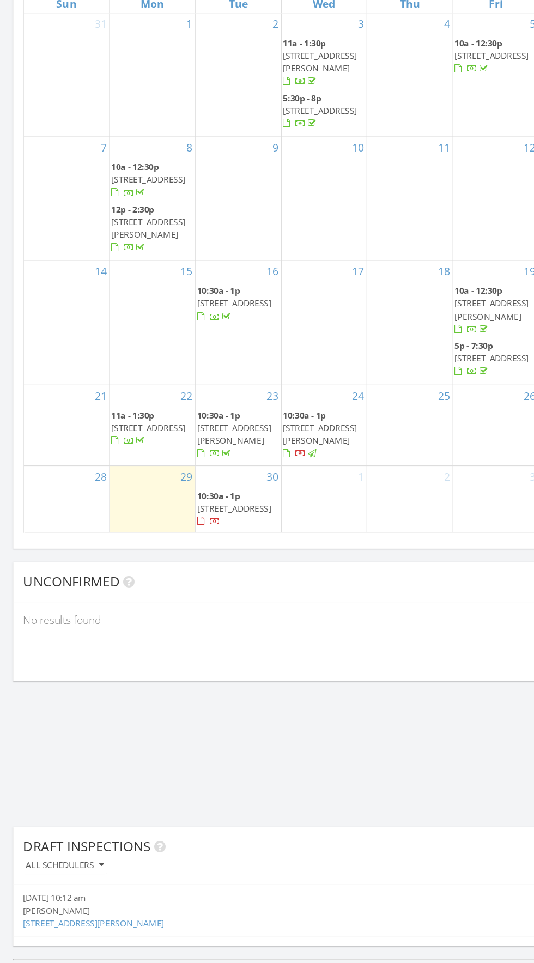
click at [117, 913] on link "[STREET_ADDRESS][PERSON_NAME]" at bounding box center [77, 914] width 116 height 10
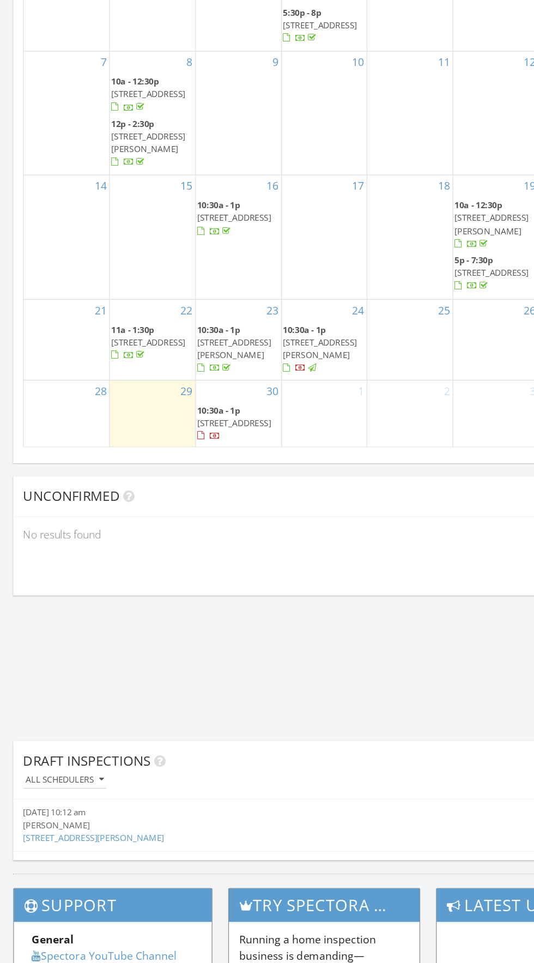
scroll to position [1130, 0]
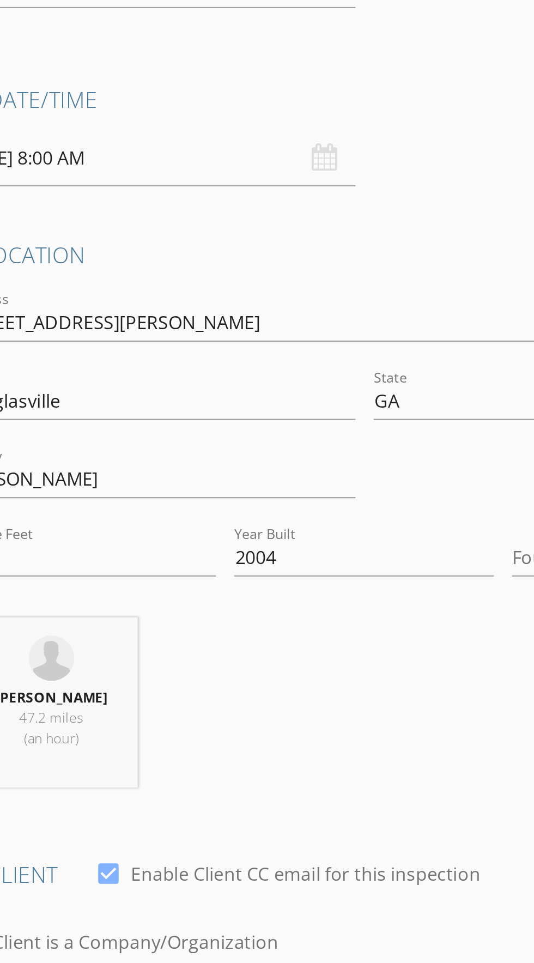
click at [102, 259] on input "[DATE] 8:00 AM" at bounding box center [127, 258] width 192 height 27
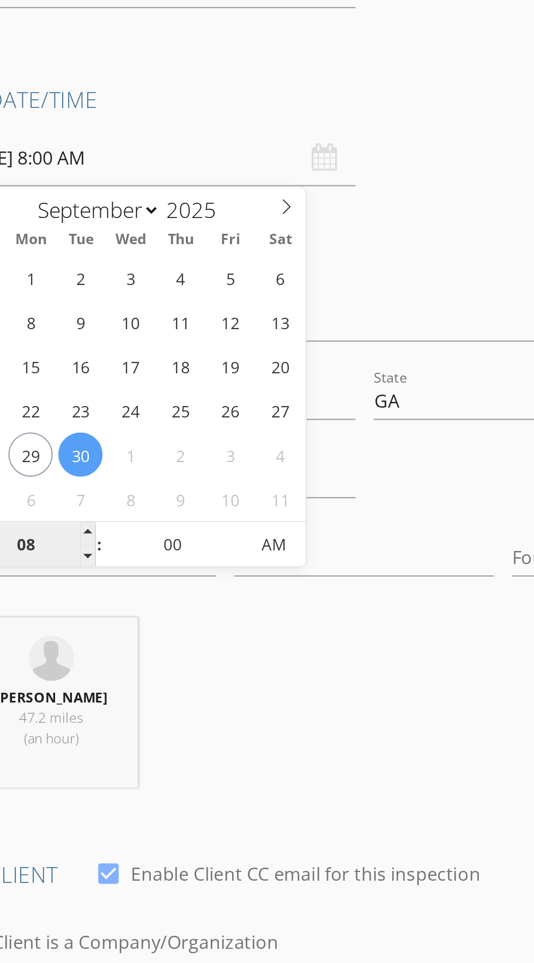
click at [69, 444] on input "08" at bounding box center [64, 445] width 67 height 22
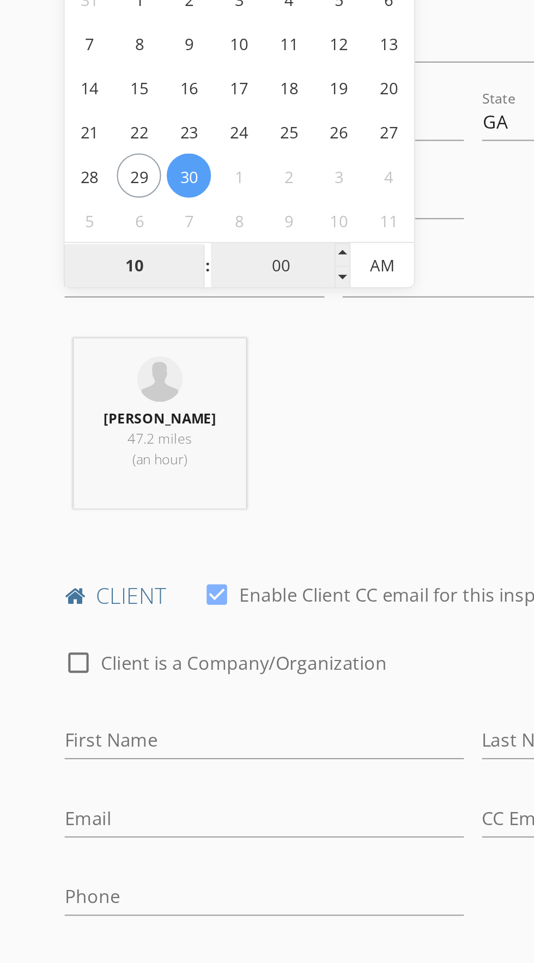
type input "10"
click at [134, 444] on input "00" at bounding box center [134, 445] width 67 height 22
type input "[DATE] 10:00 AM"
type input "30"
type input "[DATE] 10:30 AM"
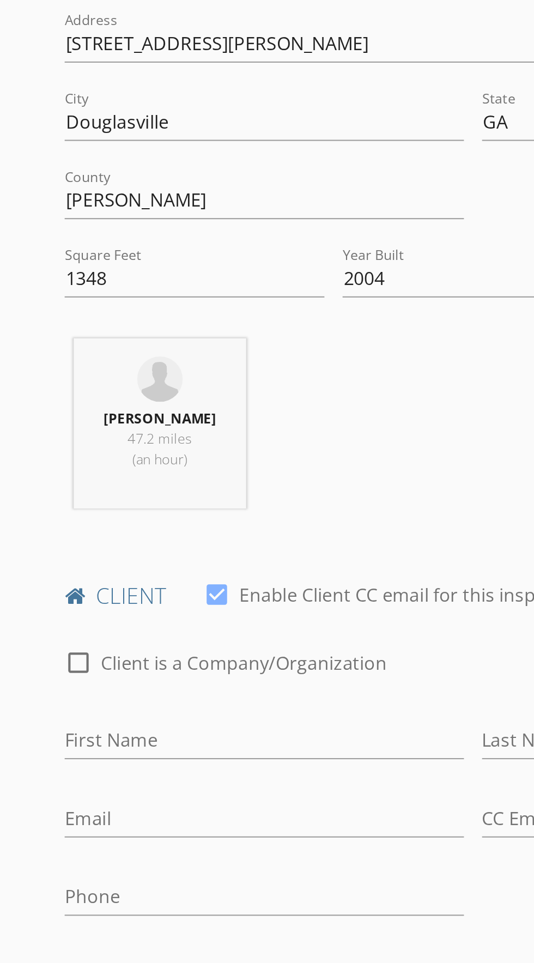
click at [156, 509] on div "[PERSON_NAME] 47.2 miles (an hour)" at bounding box center [227, 524] width 401 height 90
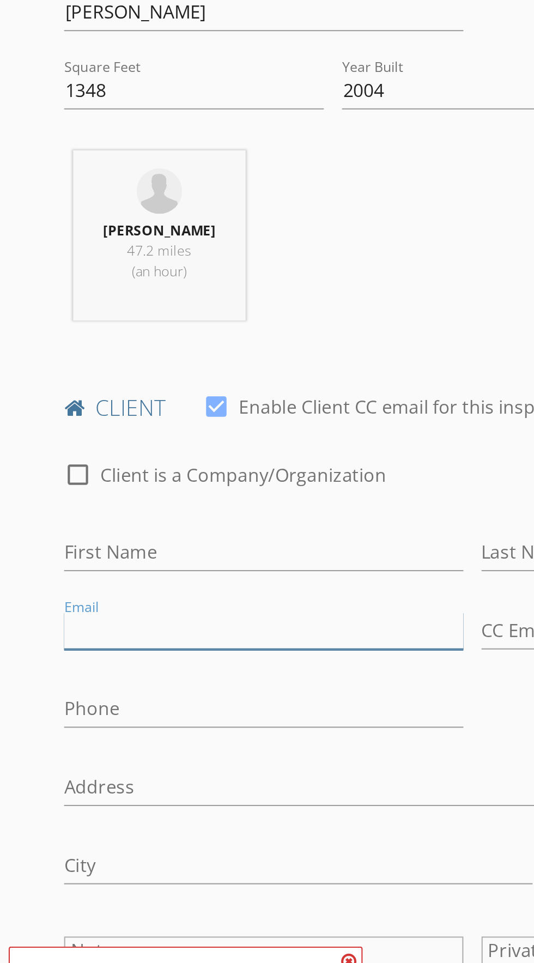
paste input "[EMAIL_ADDRESS][DOMAIN_NAME]"
type input "[EMAIL_ADDRESS][DOMAIN_NAME]"
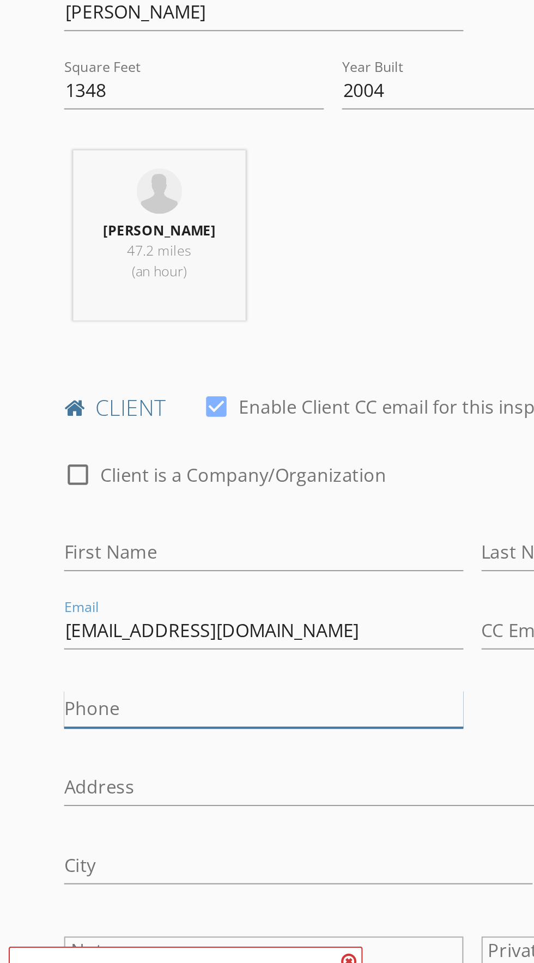
click at [81, 745] on input "Phone" at bounding box center [127, 748] width 192 height 18
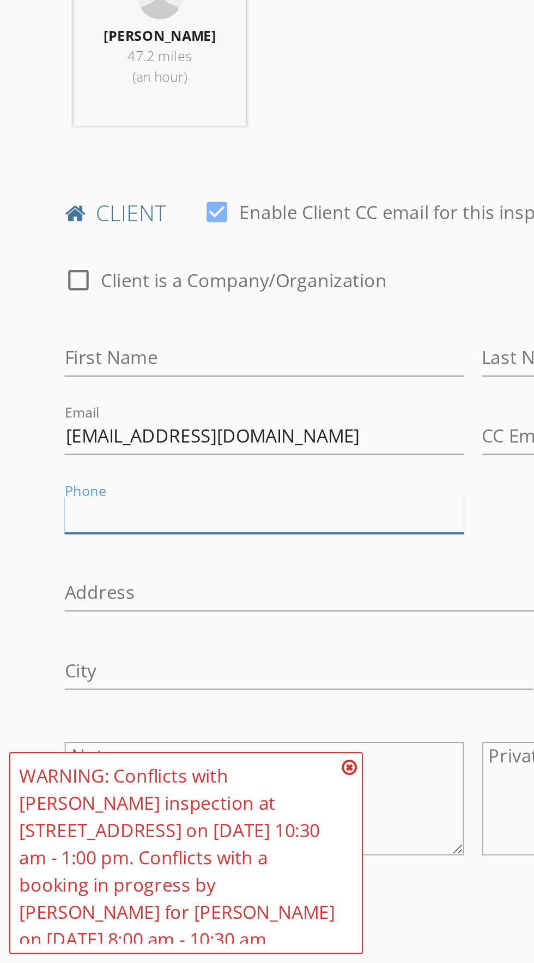
click at [78, 746] on input "Phone" at bounding box center [127, 748] width 192 height 18
click at [127, 742] on input "678-836" at bounding box center [127, 748] width 192 height 18
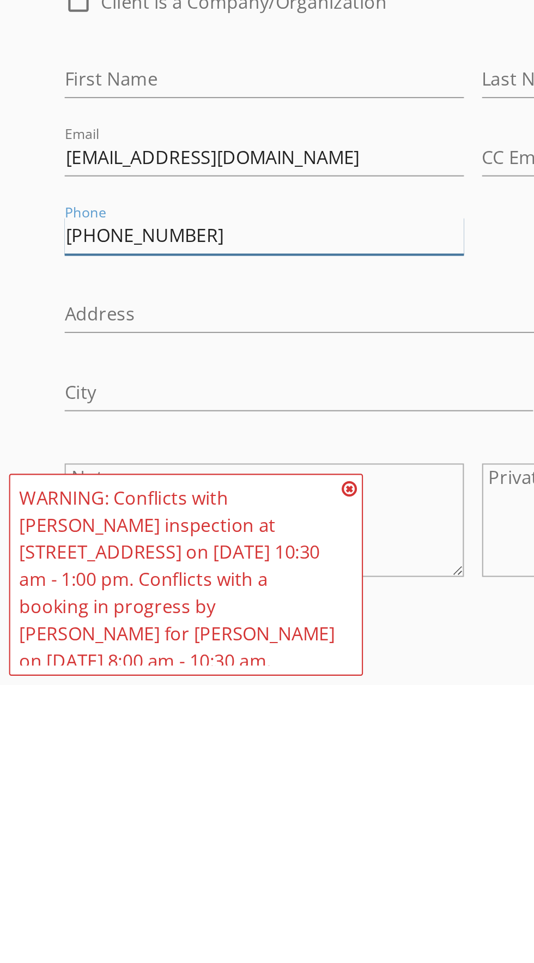
type input "[PHONE_NUMBER]"
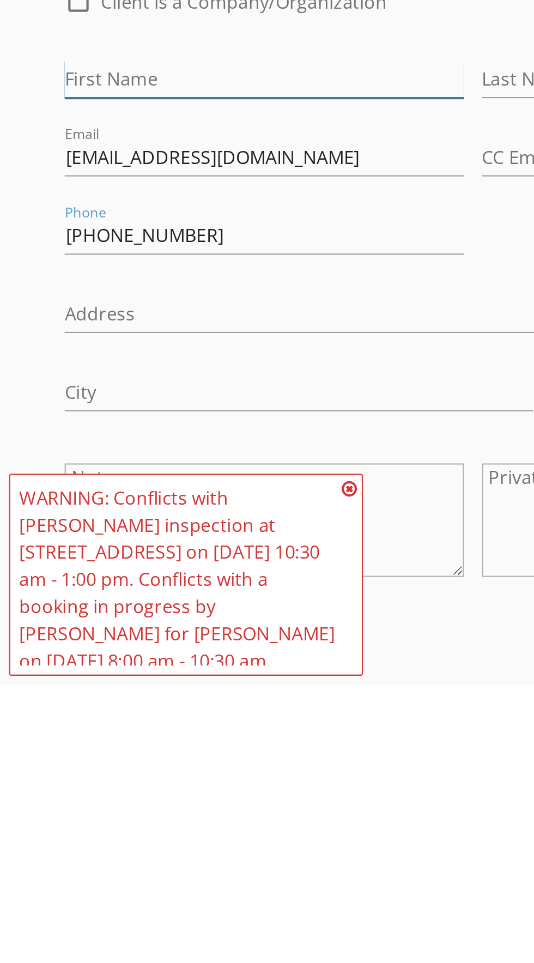
click at [65, 674] on input "First Name" at bounding box center [127, 672] width 192 height 18
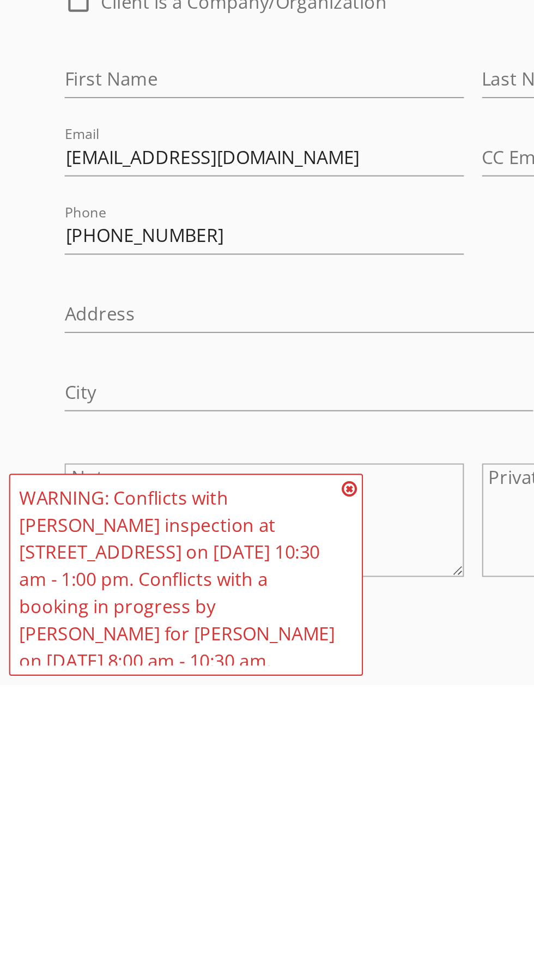
scroll to position [1, 0]
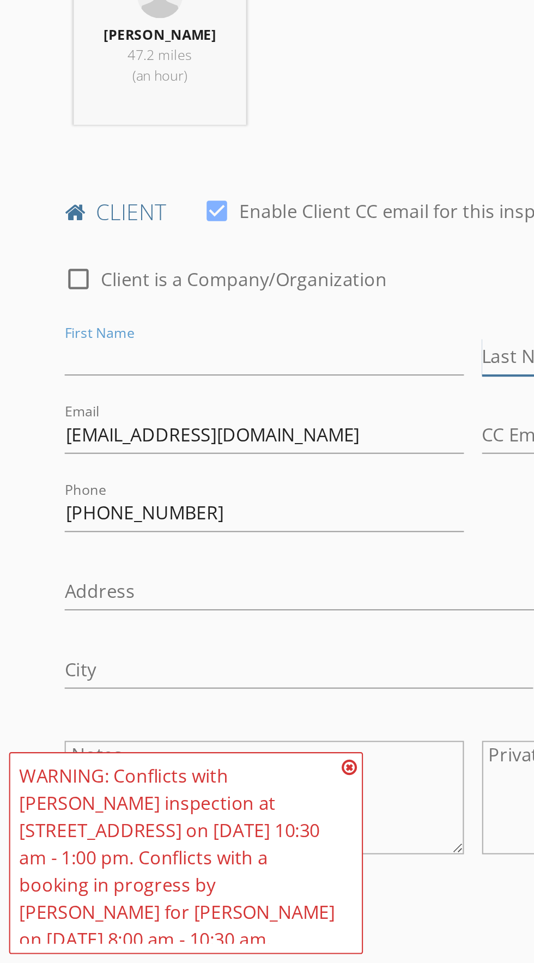
click at [241, 670] on input "Last Name" at bounding box center [328, 672] width 192 height 18
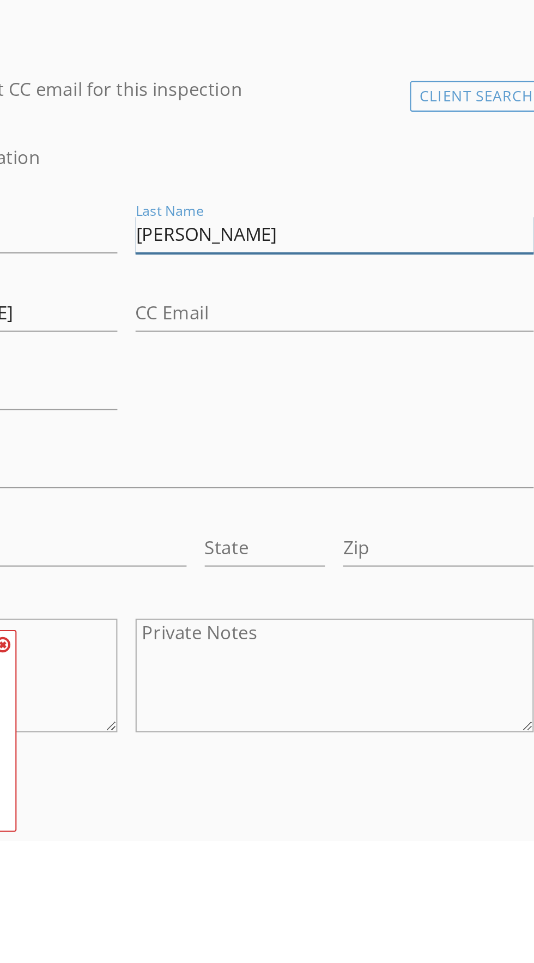
type input "Davis"
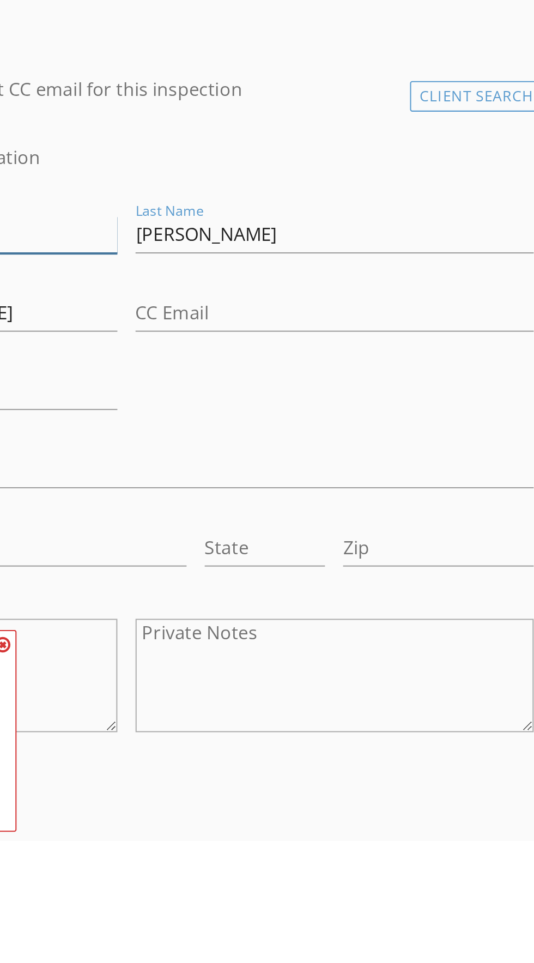
click at [196, 670] on input "First Name" at bounding box center [127, 672] width 192 height 18
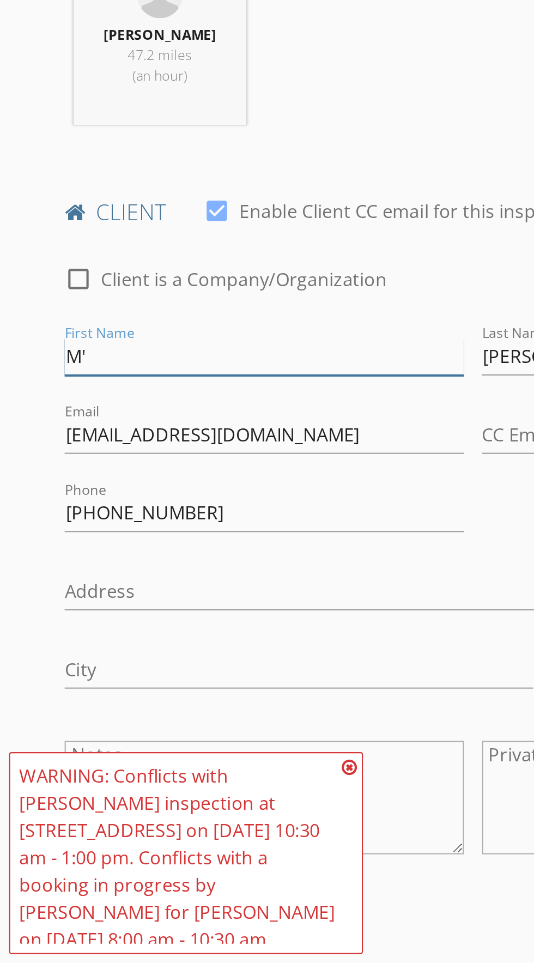
click at [86, 668] on input "M'" at bounding box center [127, 672] width 192 height 18
type input "M'lijah"
click at [100, 631] on label "Client is a Company/Organization" at bounding box center [117, 634] width 137 height 11
checkbox input "true"
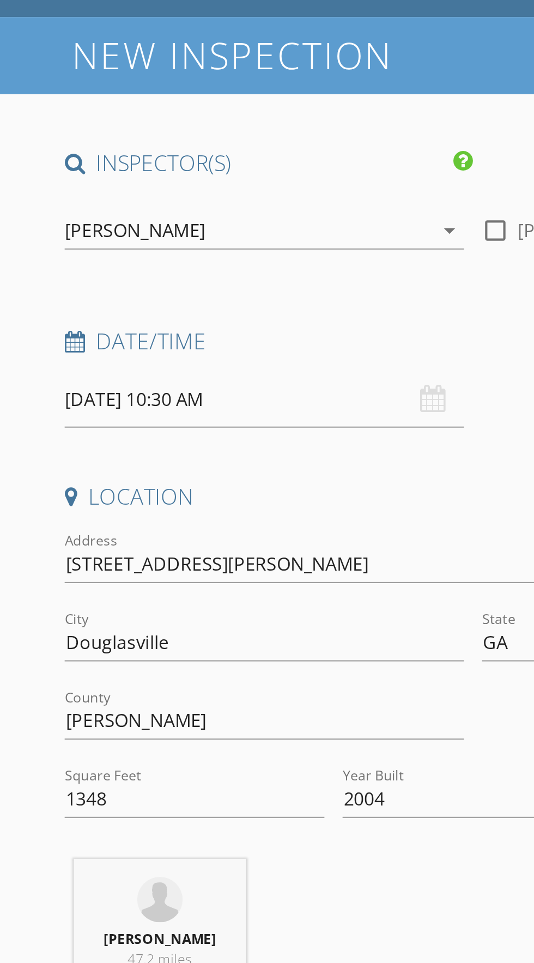
scroll to position [0, 0]
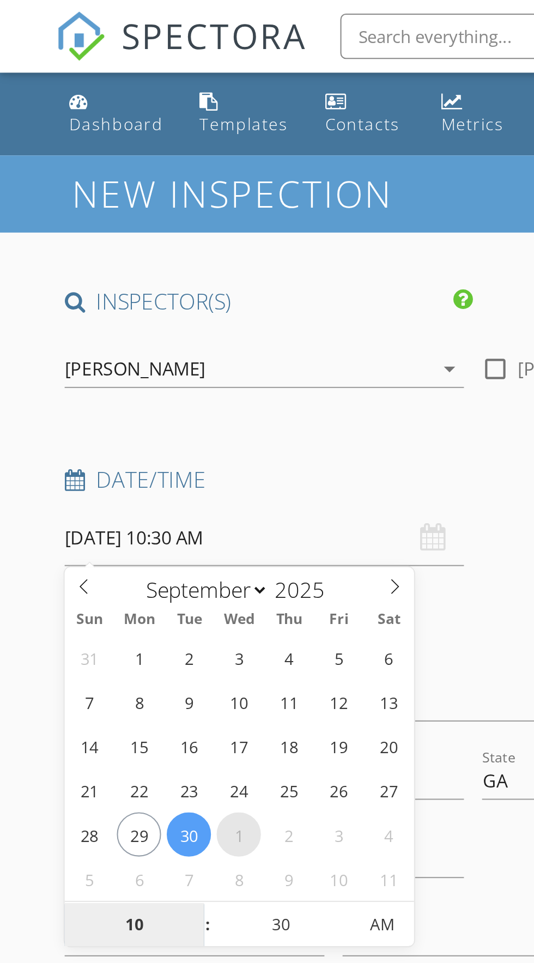
select select "9"
type input "[DATE] 10:30 AM"
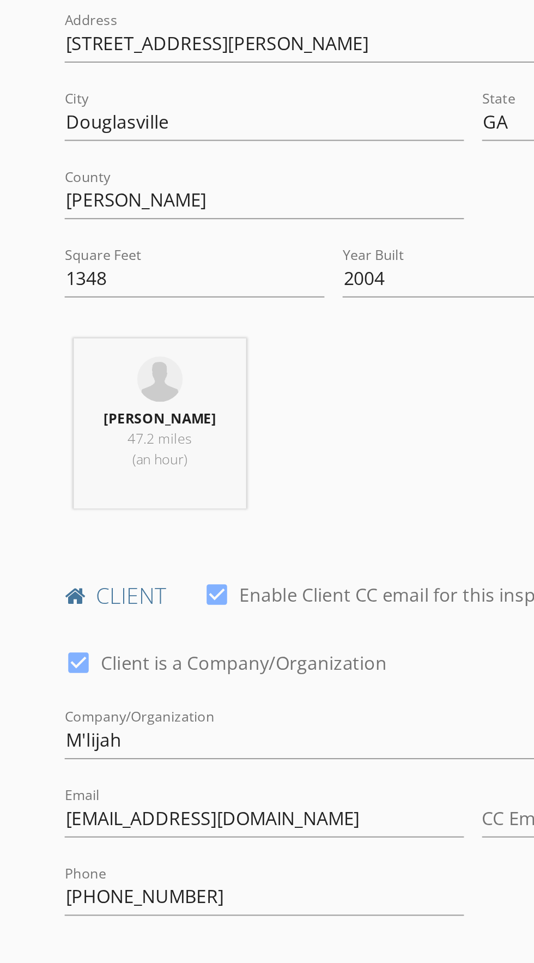
click at [160, 497] on div "Jarian Jones 47.2 miles (an hour)" at bounding box center [227, 524] width 401 height 90
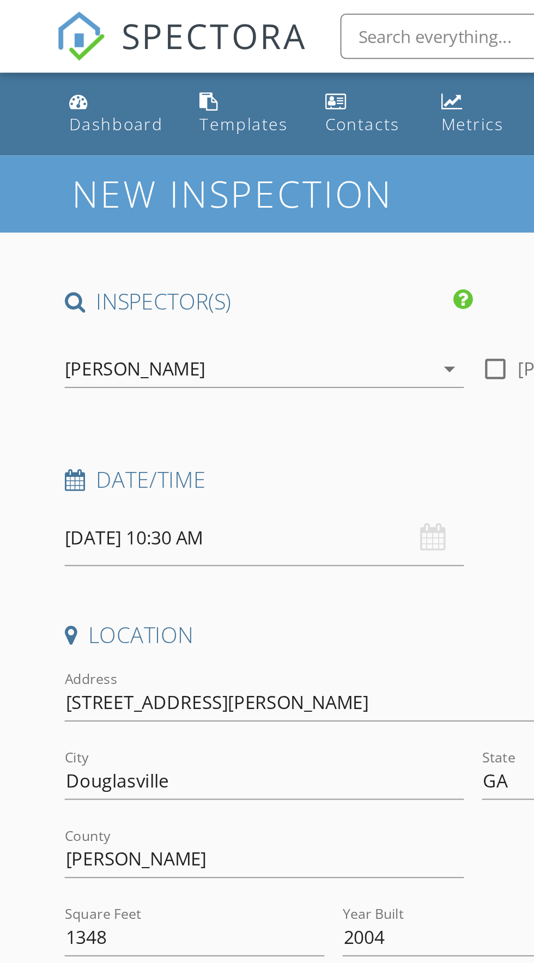
click at [138, 306] on h4 "Location" at bounding box center [227, 305] width 392 height 14
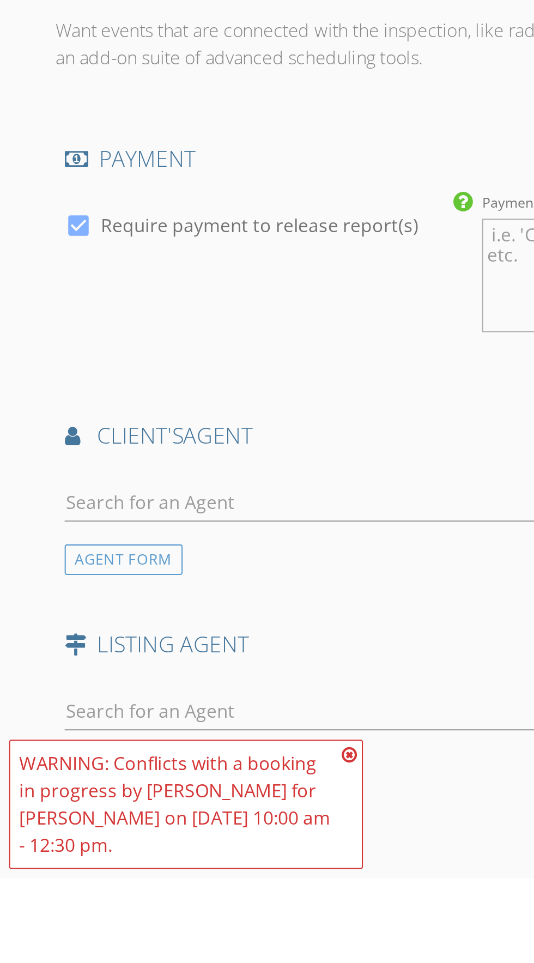
scroll to position [941, 0]
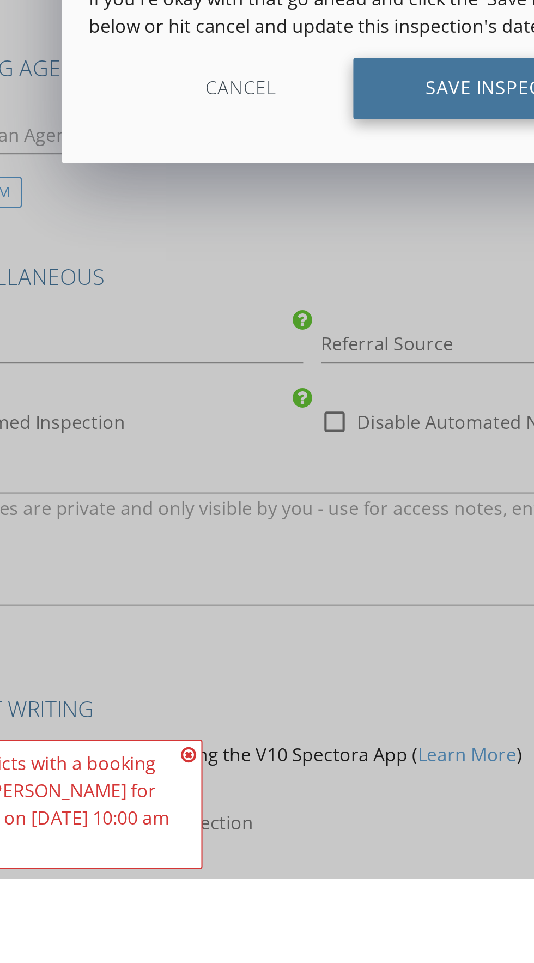
click at [283, 588] on div "Save Inspection" at bounding box center [320, 583] width 147 height 29
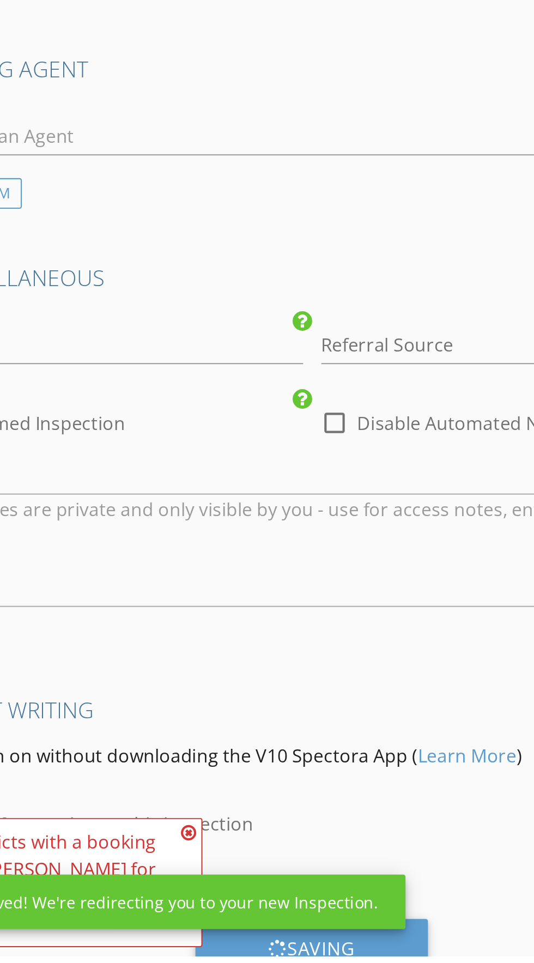
scroll to position [981, 0]
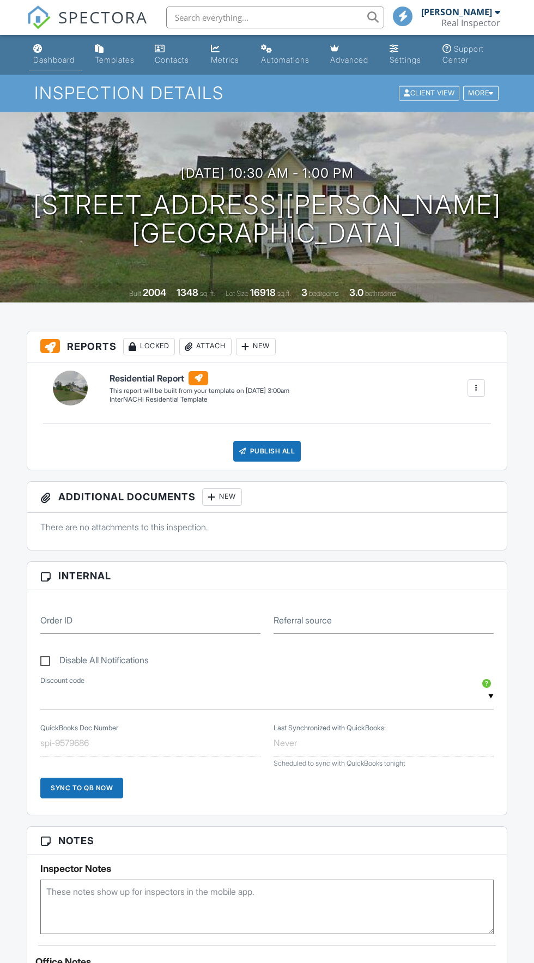
click at [42, 60] on div "Dashboard" at bounding box center [53, 59] width 41 height 9
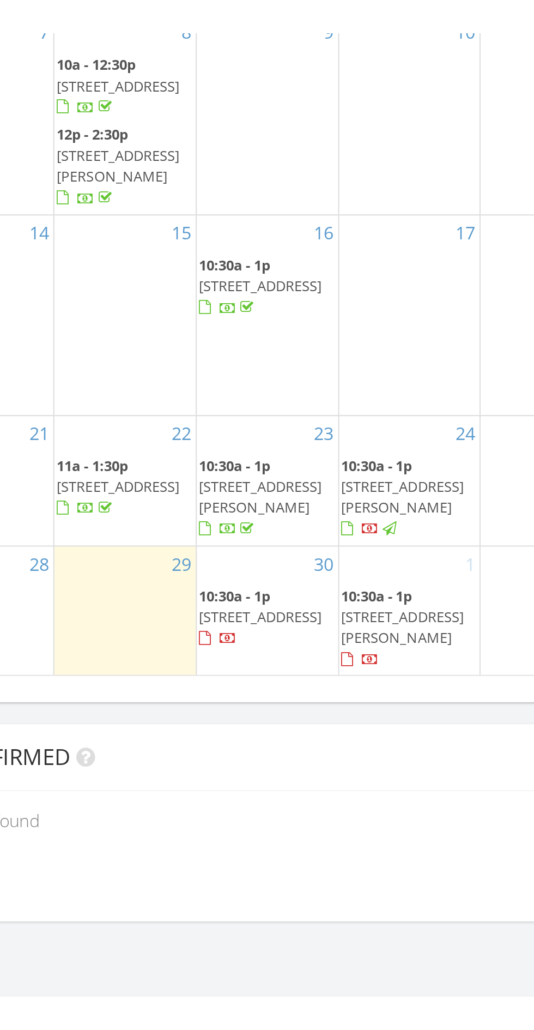
scroll to position [1050, 0]
